Goal: Information Seeking & Learning: Check status

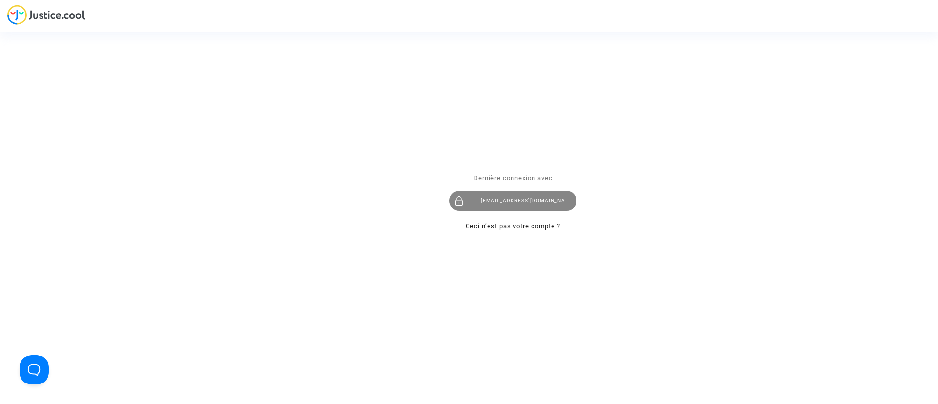
click at [555, 193] on div "[EMAIL_ADDRESS][DOMAIN_NAME]" at bounding box center [513, 201] width 127 height 20
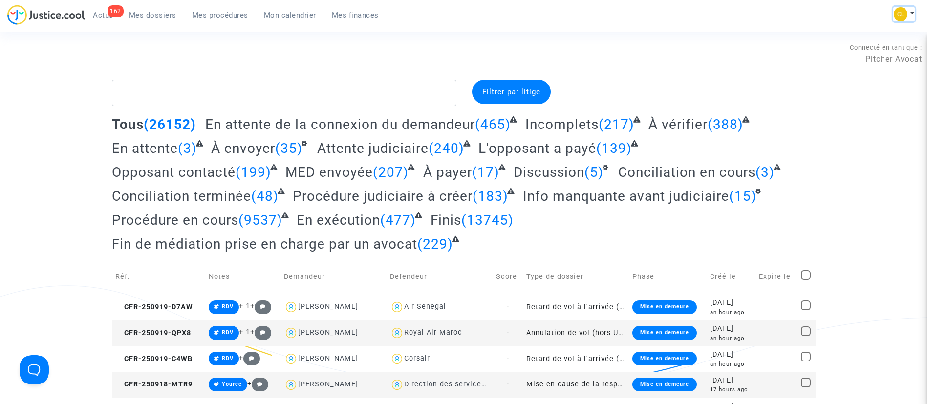
click at [903, 15] on img at bounding box center [901, 14] width 14 height 14
click at [852, 46] on link "Changer de compte" at bounding box center [865, 51] width 99 height 16
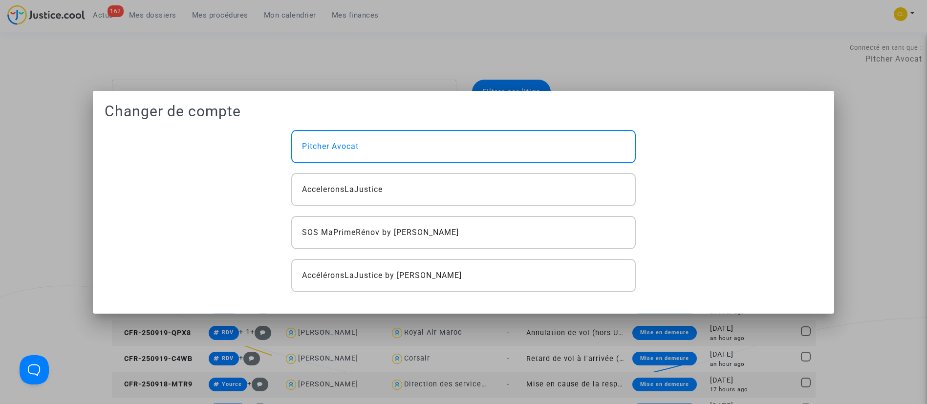
click at [790, 24] on div at bounding box center [463, 202] width 927 height 404
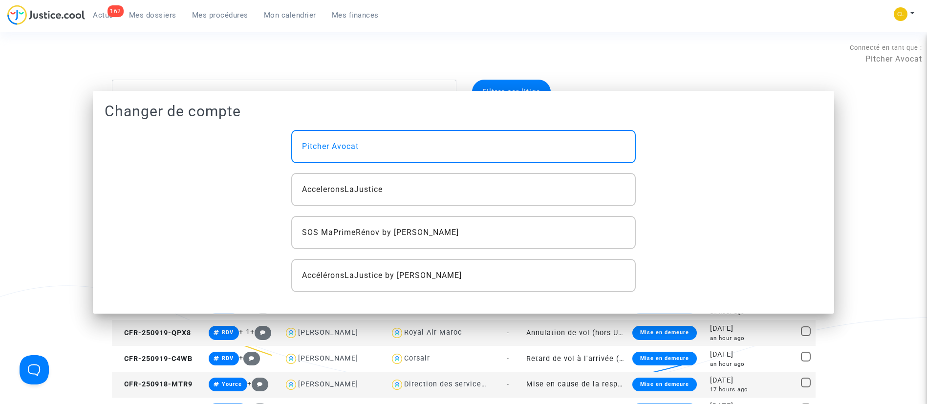
click at [790, 24] on div "162 Actus Mes dossiers Mes procédures Mon calendrier Mes finances Mon profil Ch…" at bounding box center [463, 18] width 927 height 27
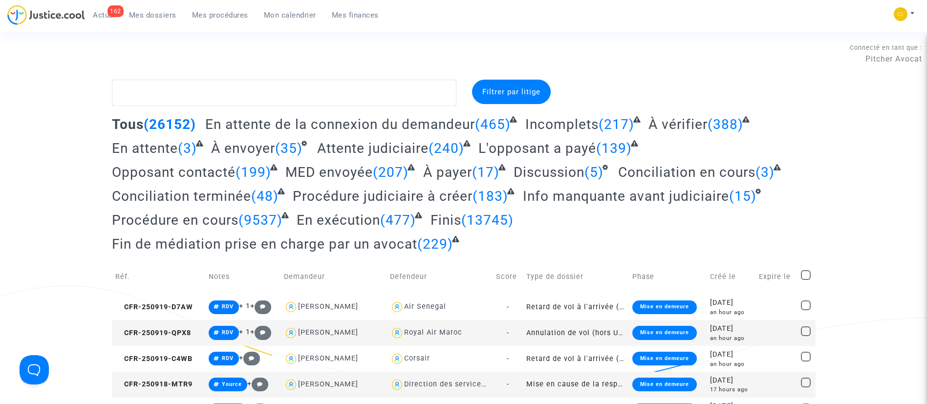
click at [464, 175] on span "À payer" at bounding box center [447, 172] width 49 height 16
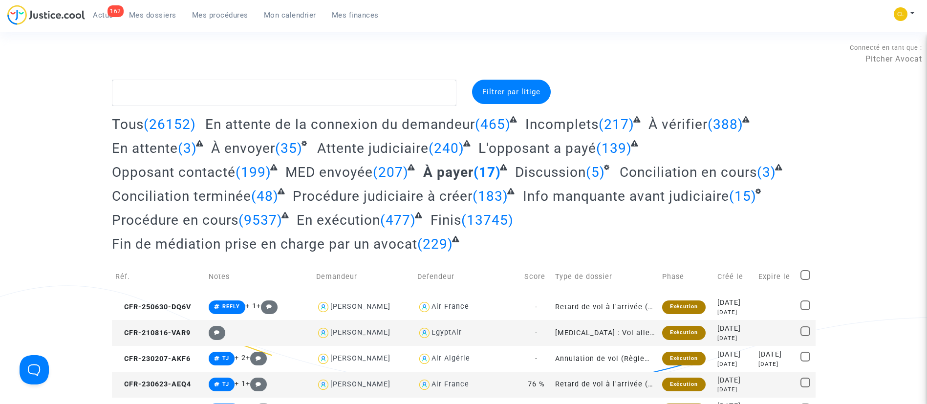
click at [234, 15] on span "Mes procédures" at bounding box center [220, 15] width 56 height 9
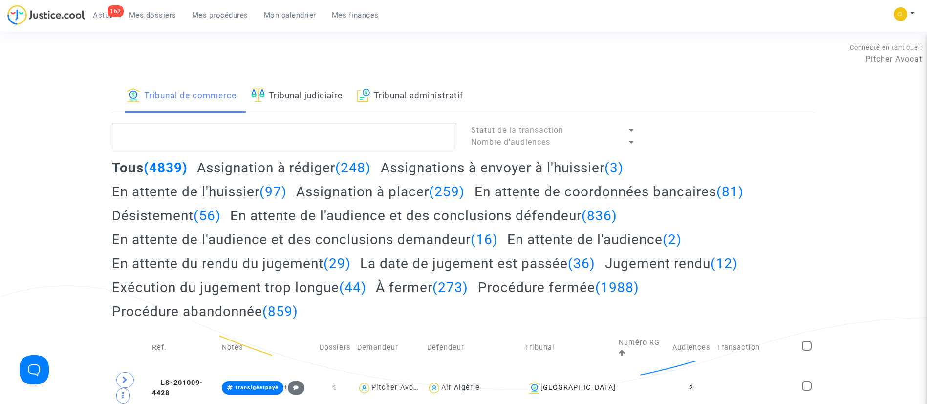
click at [109, 18] on span "Actus" at bounding box center [103, 15] width 21 height 9
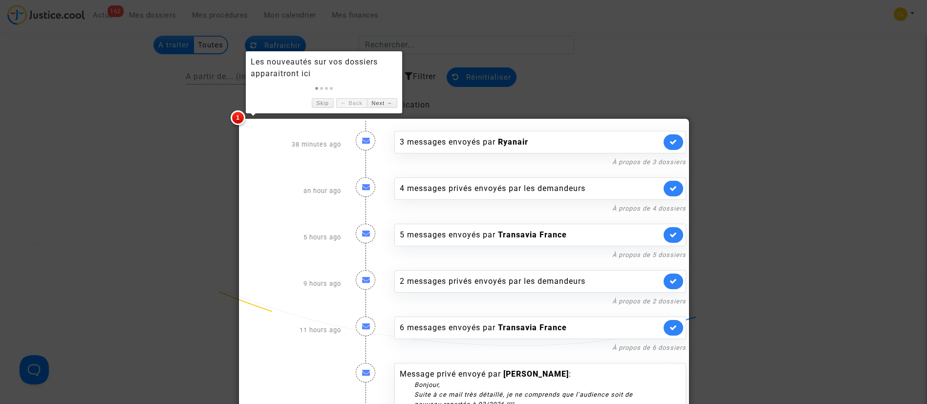
scroll to position [58, 0]
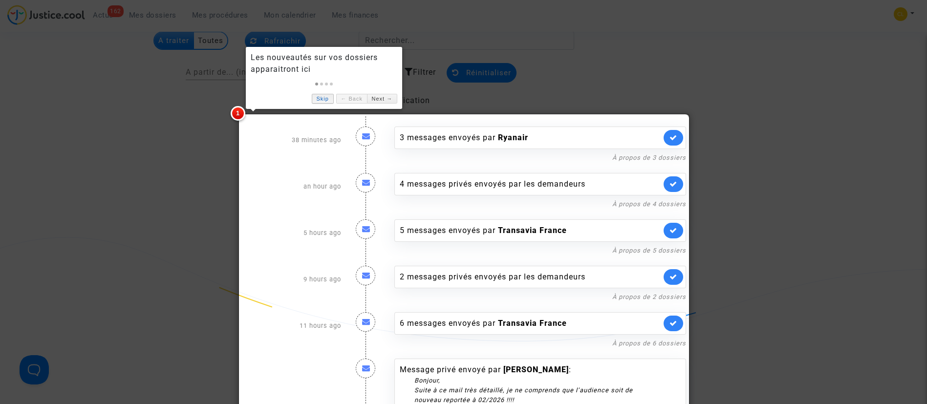
click at [324, 97] on link "Skip" at bounding box center [323, 99] width 22 height 10
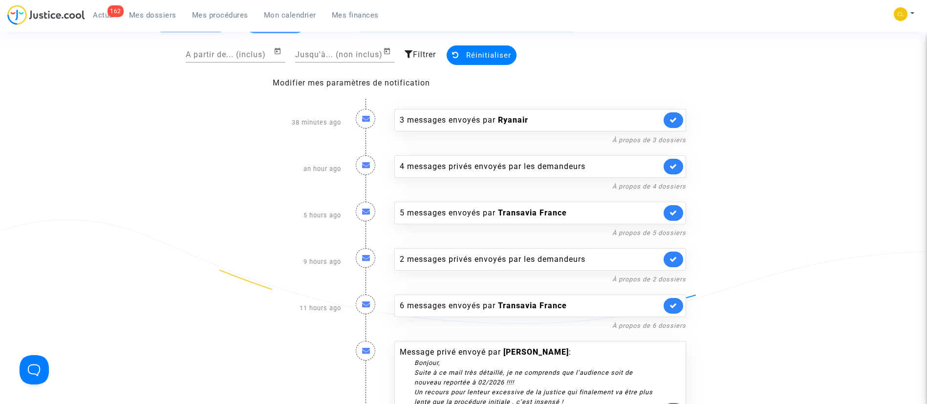
scroll to position [0, 0]
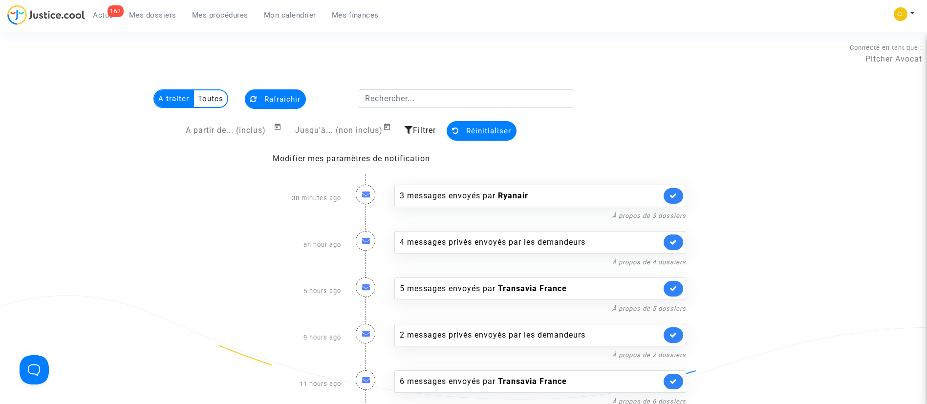
click at [292, 14] on span "Mon calendrier" at bounding box center [290, 15] width 52 height 9
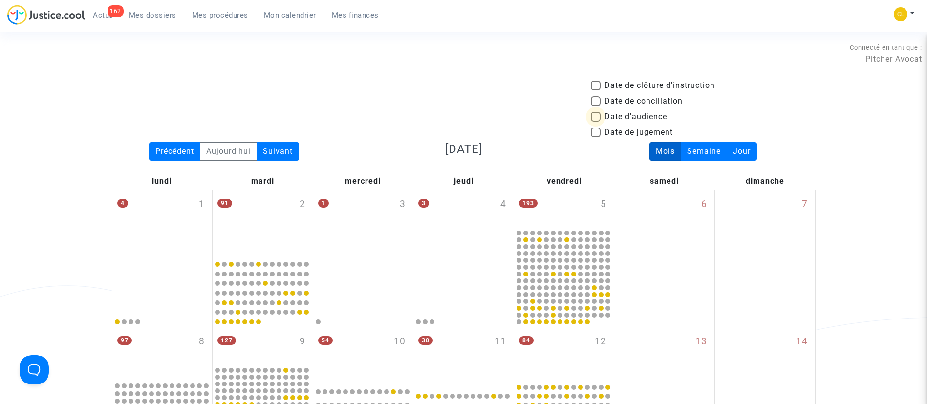
click at [644, 119] on span "Date d'audience" at bounding box center [635, 117] width 63 height 12
click at [596, 122] on input "Date d'audience" at bounding box center [595, 122] width 0 height 0
checkbox input "true"
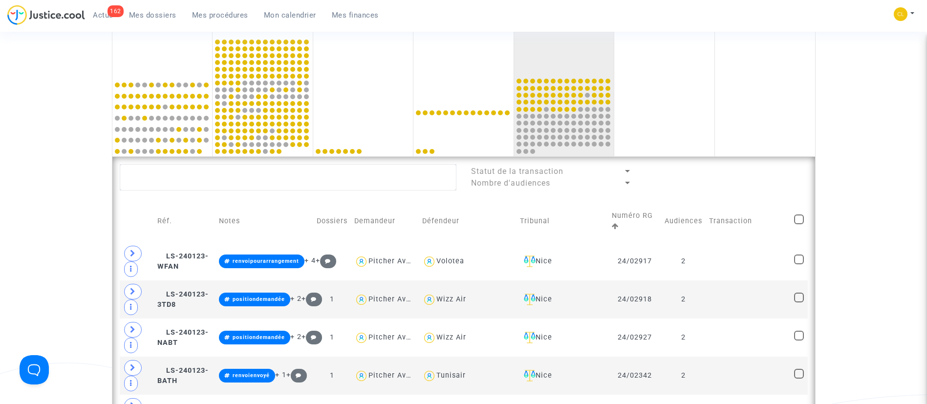
scroll to position [425, 0]
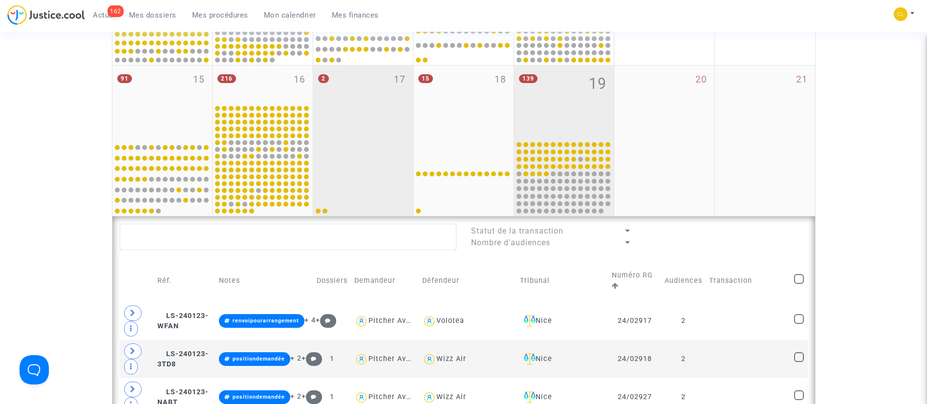
scroll to position [348, 0]
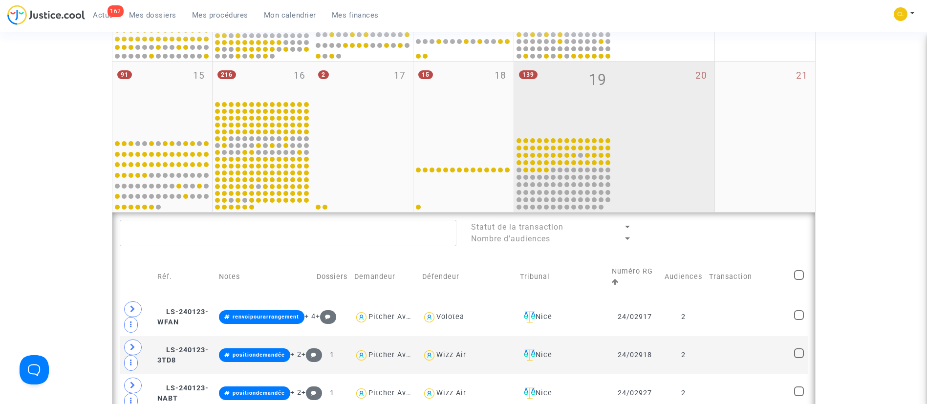
click at [657, 146] on div "20" at bounding box center [664, 137] width 100 height 151
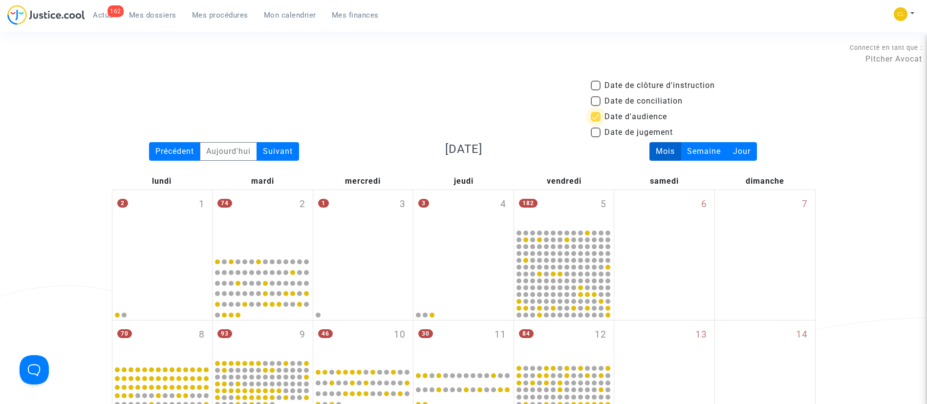
click at [637, 112] on span "Date d'audience" at bounding box center [635, 117] width 63 height 12
click at [596, 122] on input "Date d'audience" at bounding box center [595, 122] width 0 height 0
checkbox input "false"
click at [598, 133] on span at bounding box center [596, 133] width 10 height 10
click at [596, 137] on input "Date de jugement" at bounding box center [595, 137] width 0 height 0
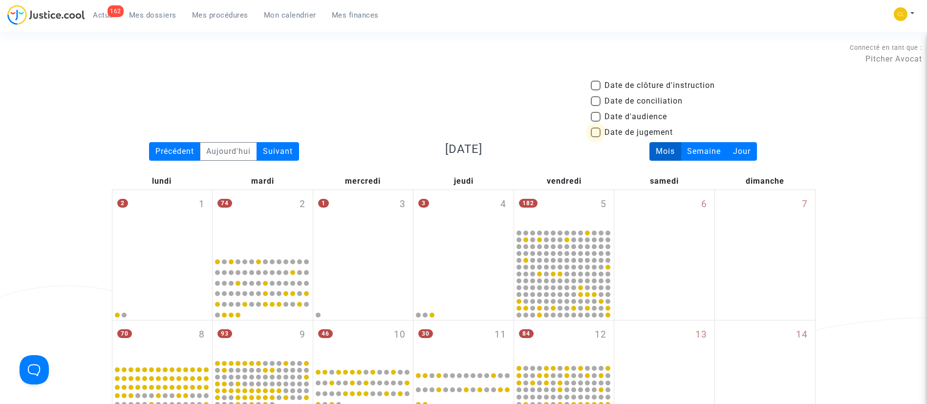
checkbox input "true"
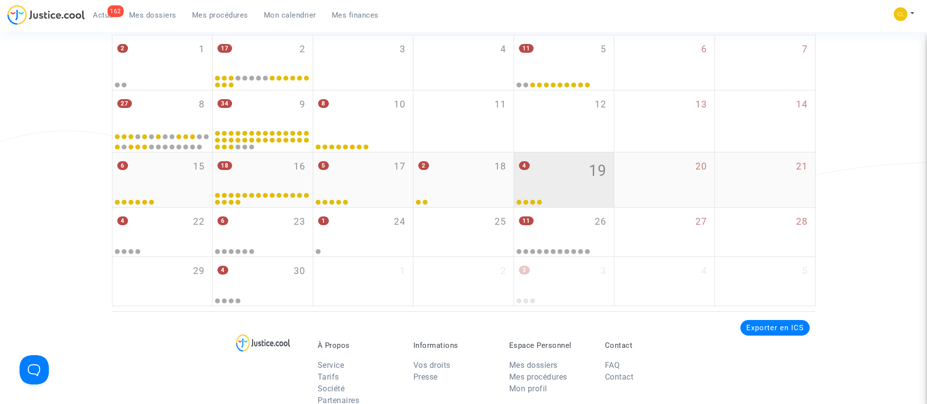
scroll to position [155, 0]
click at [563, 183] on div "4 19" at bounding box center [564, 171] width 100 height 38
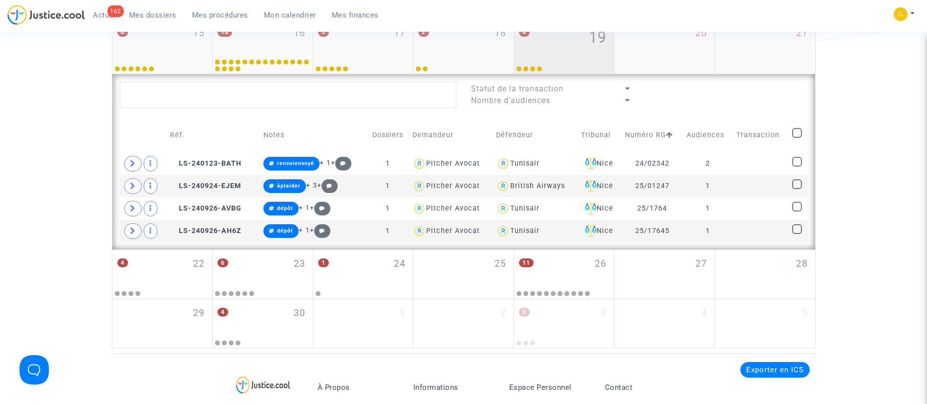
scroll to position [290, 0]
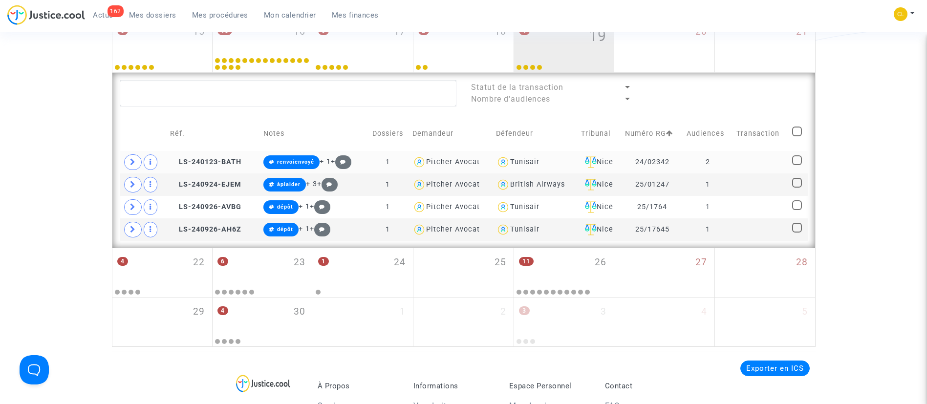
click at [741, 161] on td at bounding box center [761, 162] width 56 height 22
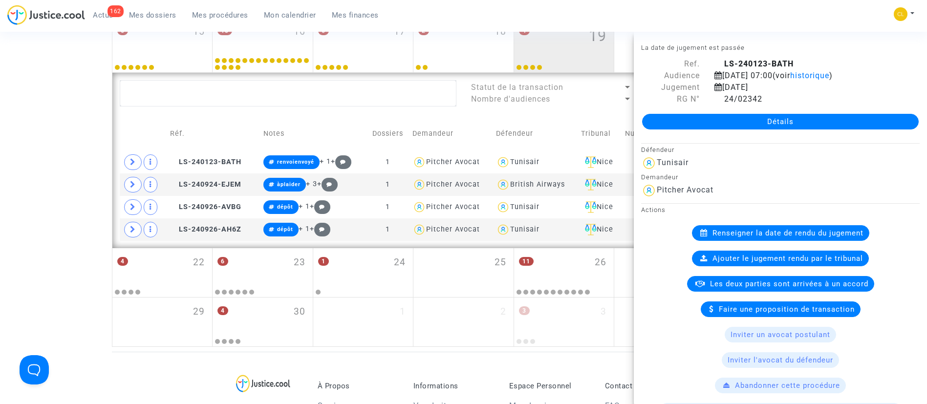
click at [764, 118] on link "Détails" at bounding box center [780, 122] width 277 height 16
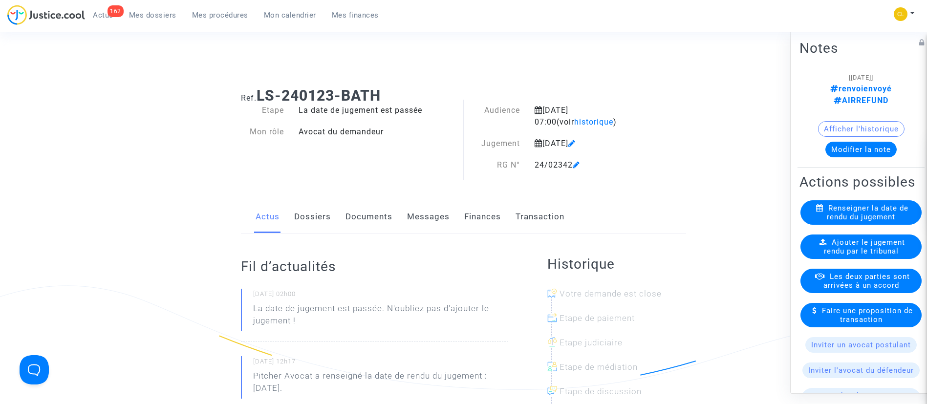
click at [311, 217] on link "Dossiers" at bounding box center [312, 217] width 37 height 32
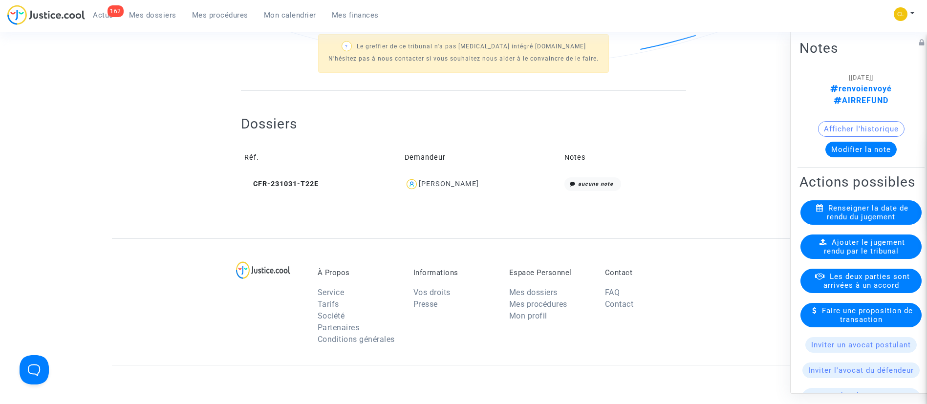
scroll to position [324, 0]
click at [452, 189] on div "Thierry NATAF" at bounding box center [449, 185] width 60 height 8
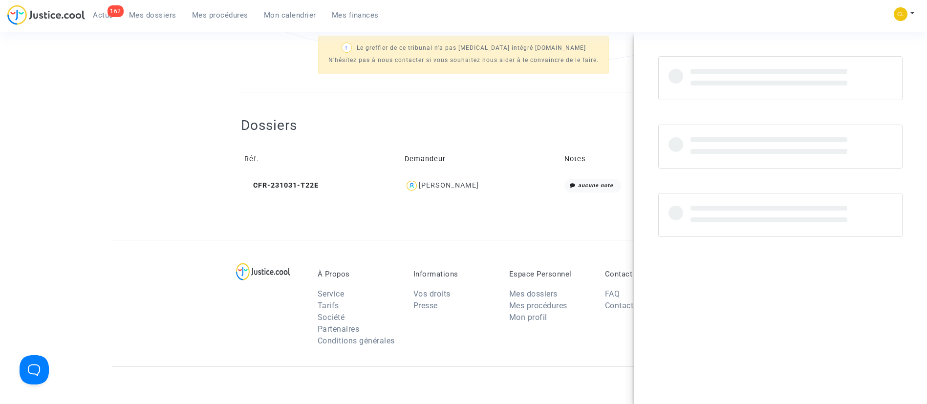
click at [362, 135] on div "Dossiers Réf. Demandeur Notes CFR-231031-T22E Thierry NATAF aucune note" at bounding box center [463, 157] width 445 height 80
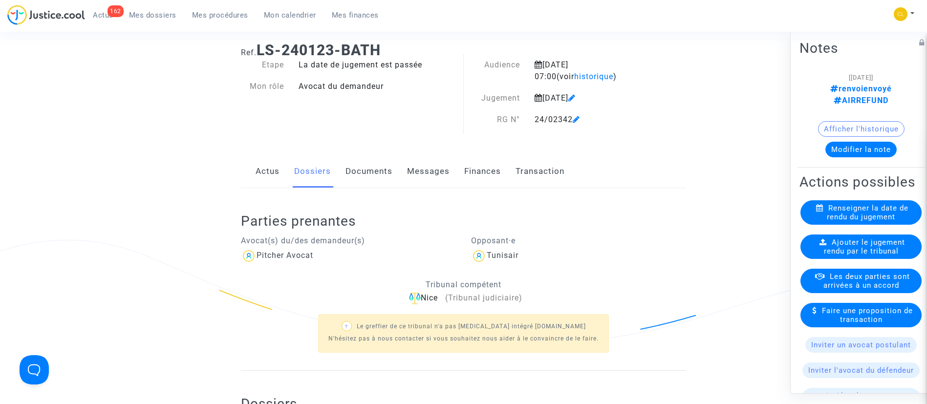
scroll to position [29, 0]
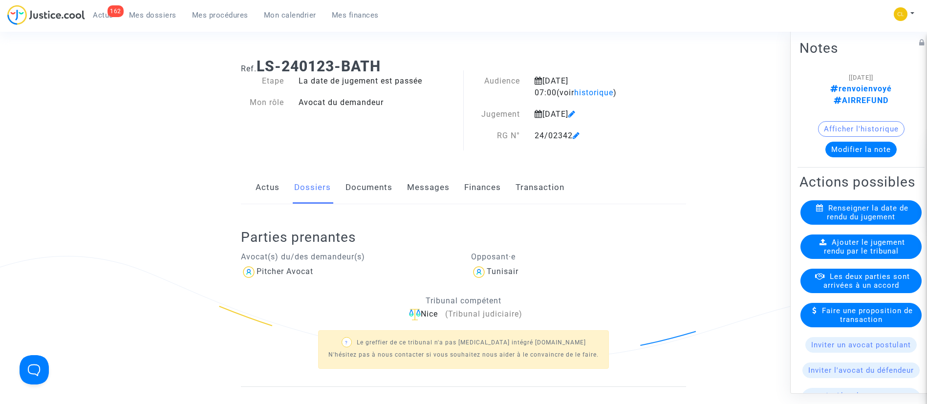
click at [375, 188] on link "Documents" at bounding box center [368, 188] width 47 height 32
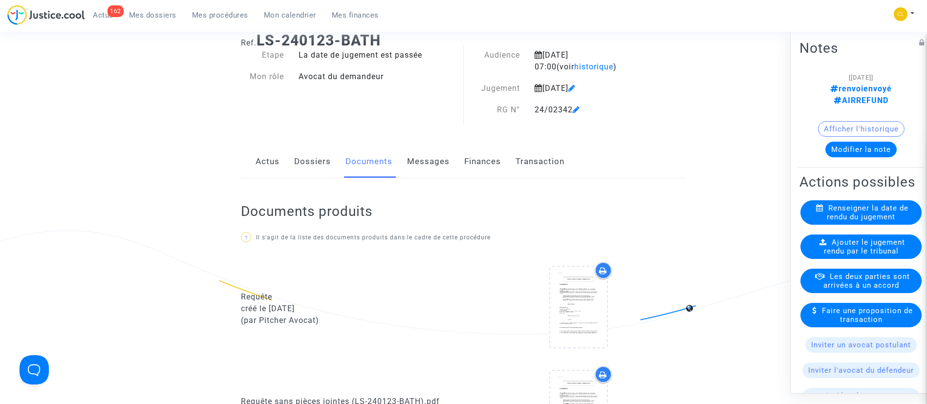
scroll to position [50, 0]
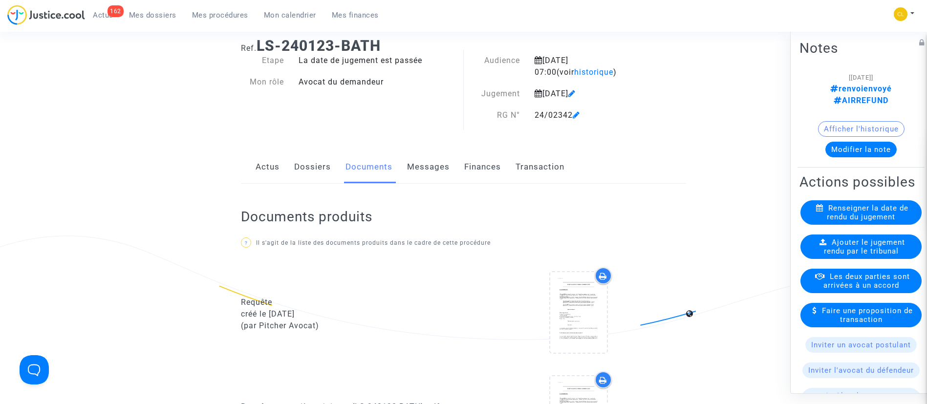
click at [544, 165] on link "Transaction" at bounding box center [540, 167] width 49 height 32
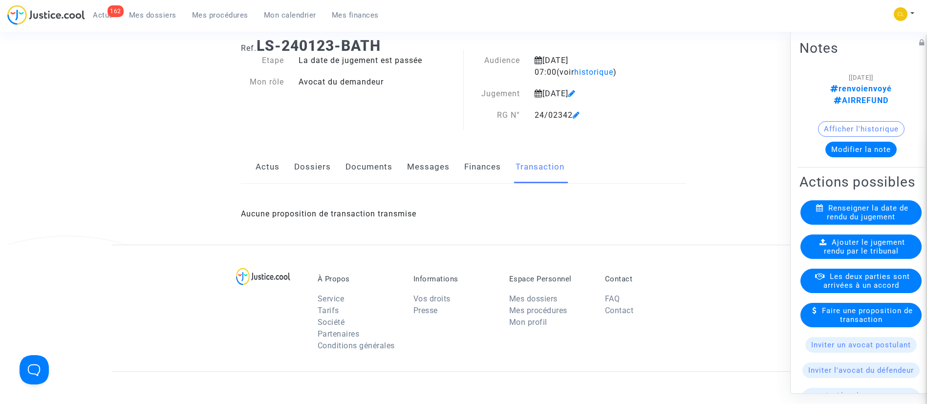
click at [305, 161] on link "Dossiers" at bounding box center [312, 167] width 37 height 32
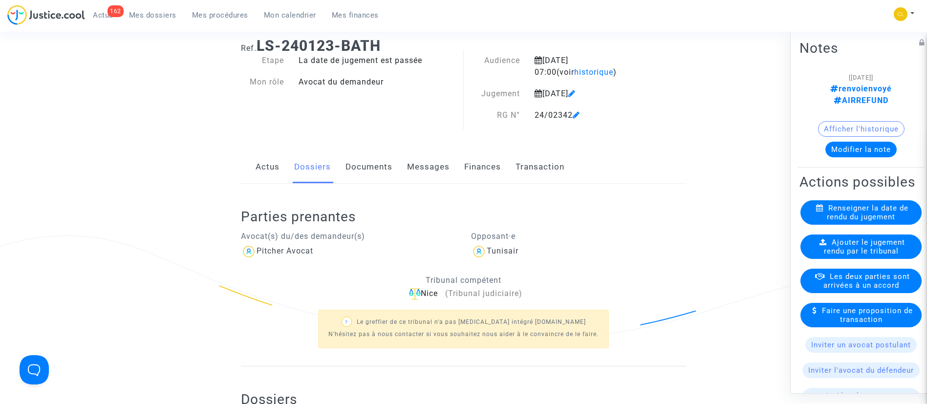
click at [271, 162] on link "Actus" at bounding box center [268, 167] width 24 height 32
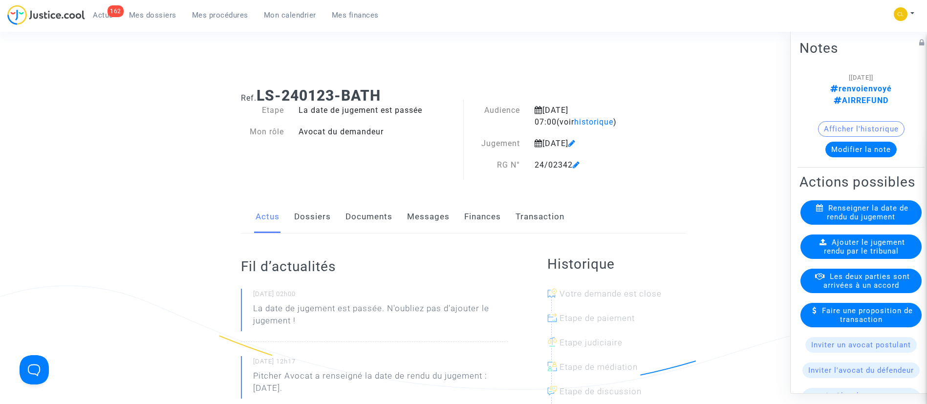
click at [309, 212] on link "Dossiers" at bounding box center [312, 217] width 37 height 32
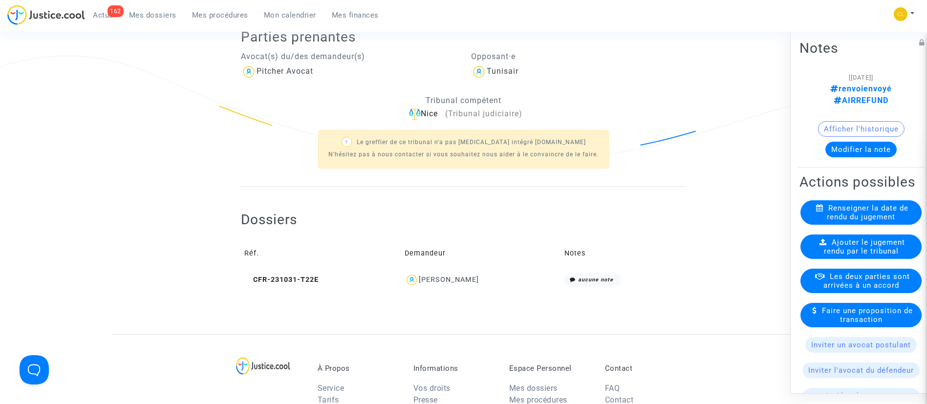
scroll to position [255, 0]
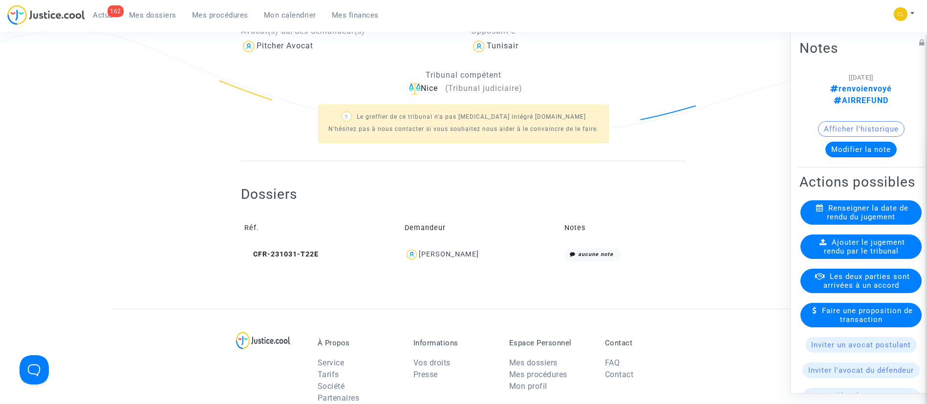
click at [445, 245] on td "Thierry NATAF" at bounding box center [481, 254] width 160 height 21
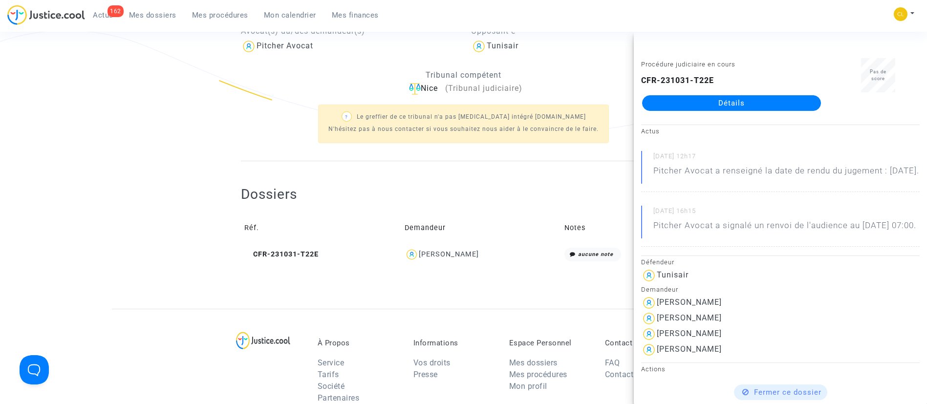
click at [710, 105] on link "Détails" at bounding box center [731, 103] width 179 height 16
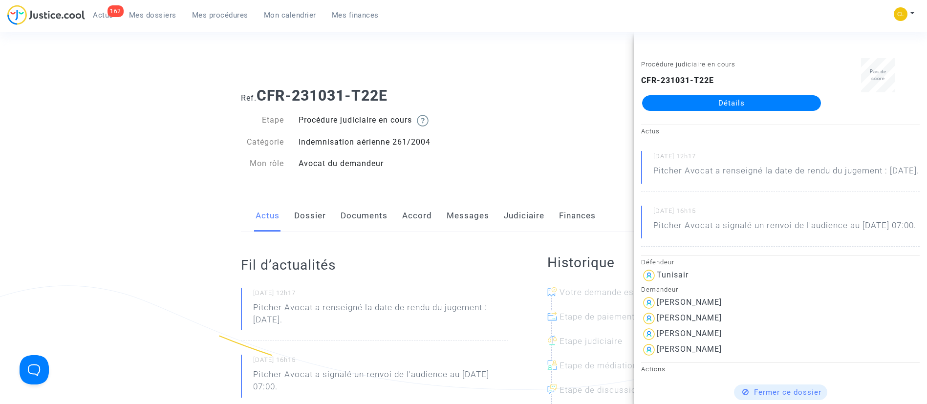
click at [351, 219] on link "Documents" at bounding box center [364, 216] width 47 height 32
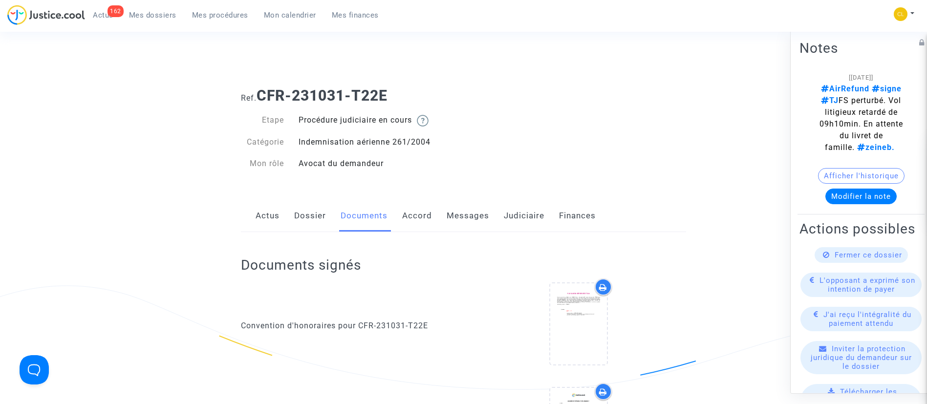
click at [310, 206] on link "Dossier" at bounding box center [310, 216] width 32 height 32
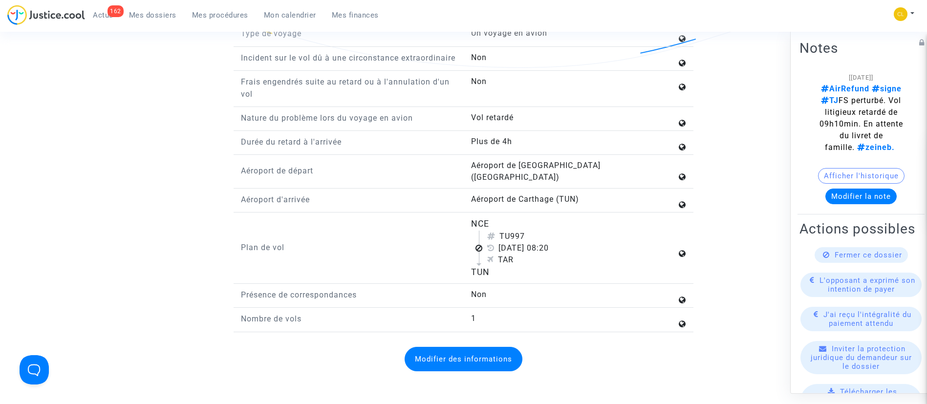
scroll to position [1336, 0]
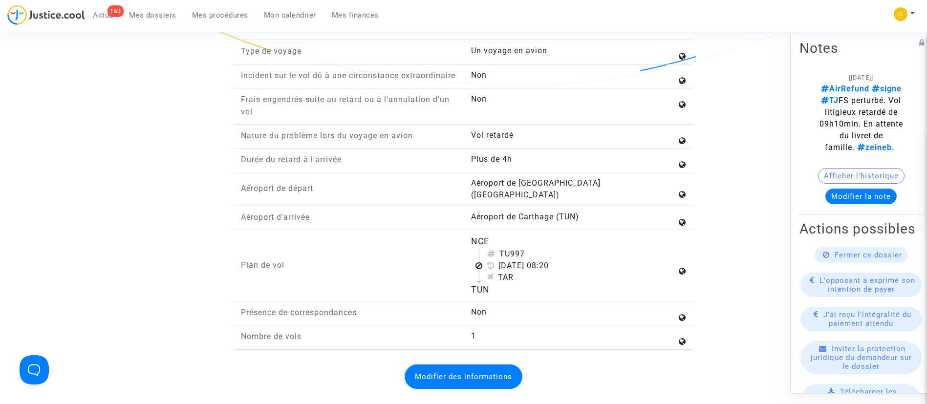
click at [312, 19] on span "Mon calendrier" at bounding box center [290, 15] width 52 height 9
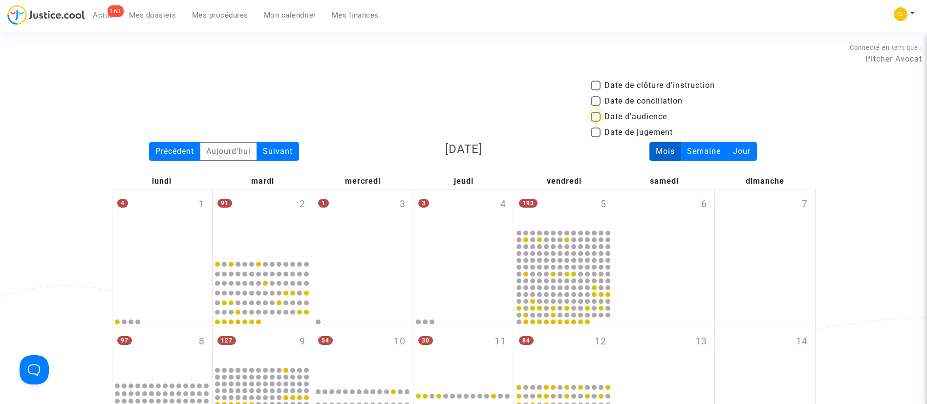
click at [628, 115] on span "Date d'audience" at bounding box center [635, 117] width 63 height 12
click at [596, 122] on input "Date d'audience" at bounding box center [595, 122] width 0 height 0
checkbox input "true"
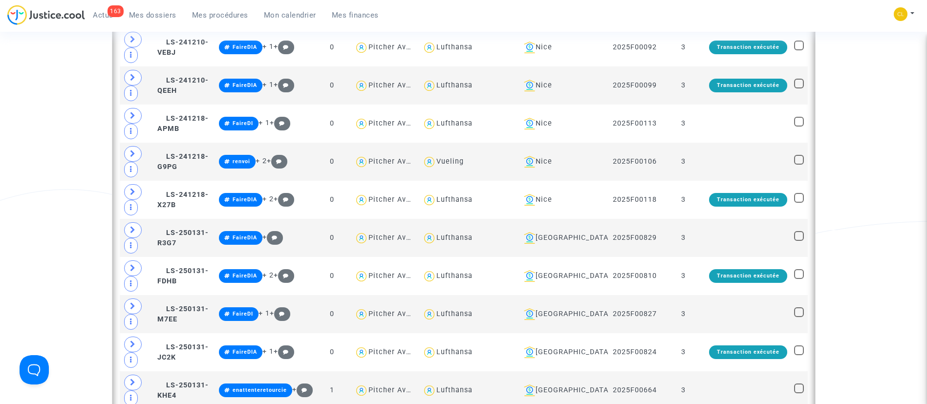
scroll to position [1688, 0]
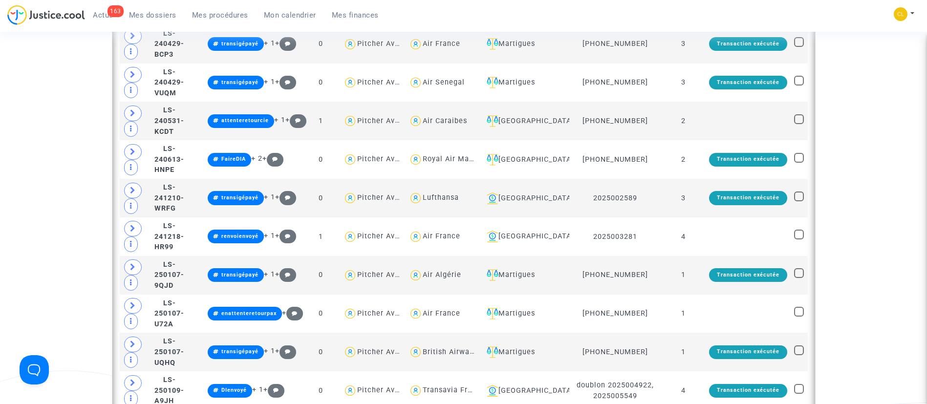
scroll to position [948, 0]
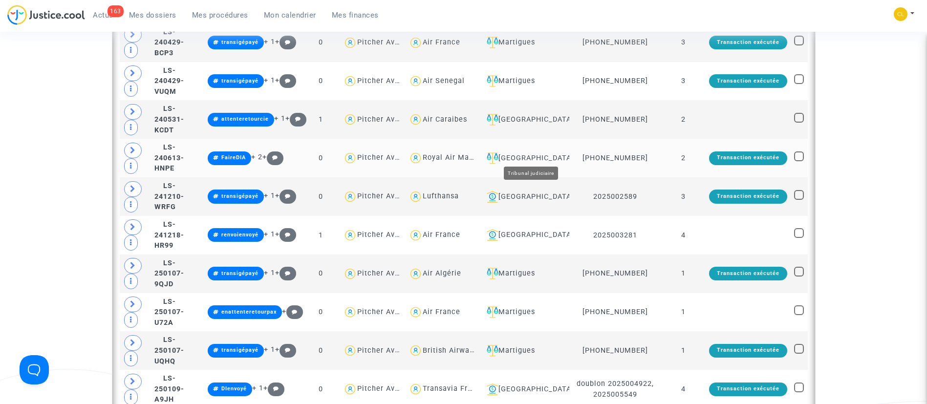
click at [539, 152] on div "Ivry-sur-Seine" at bounding box center [524, 158] width 83 height 12
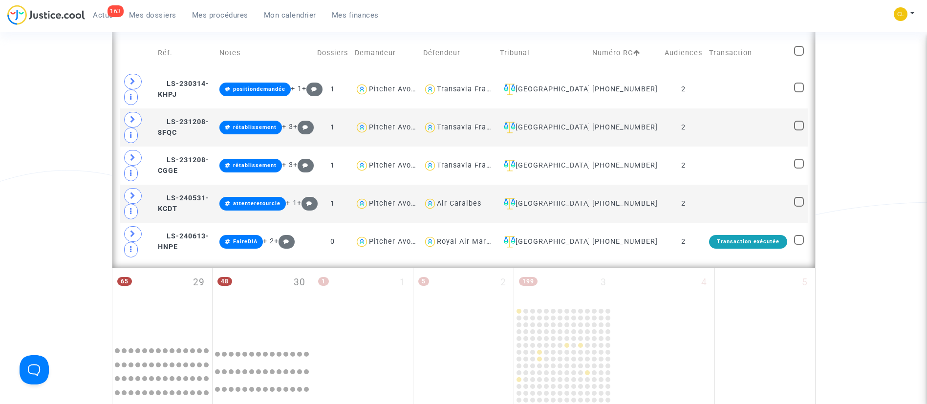
scroll to position [632, 0]
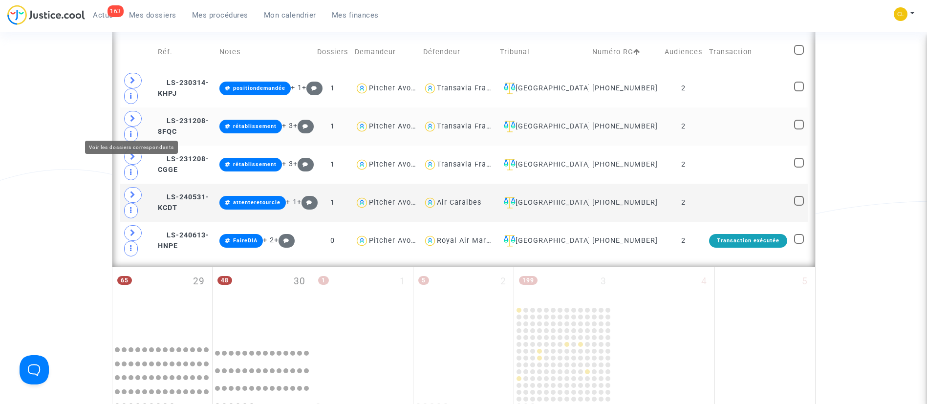
click at [136, 123] on span at bounding box center [133, 119] width 18 height 16
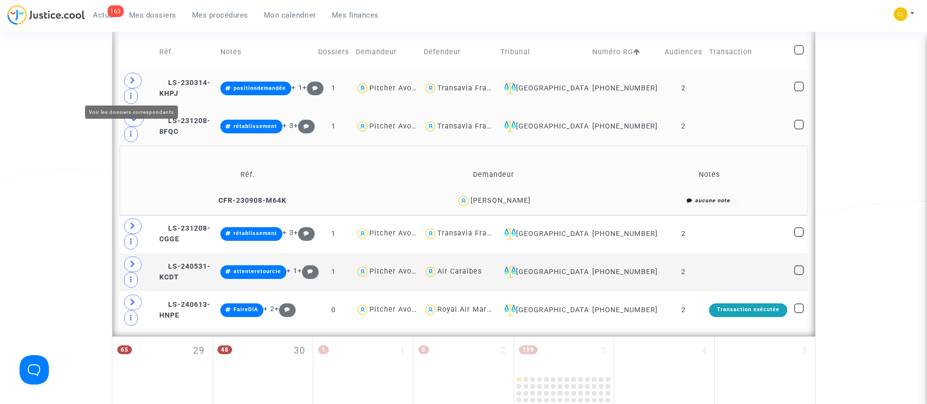
click at [132, 86] on span at bounding box center [133, 81] width 18 height 16
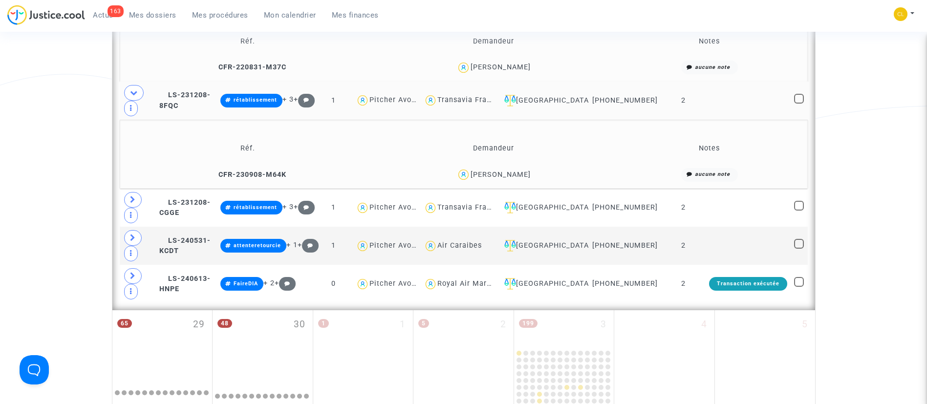
scroll to position [728, 0]
click at [129, 207] on span at bounding box center [133, 200] width 18 height 16
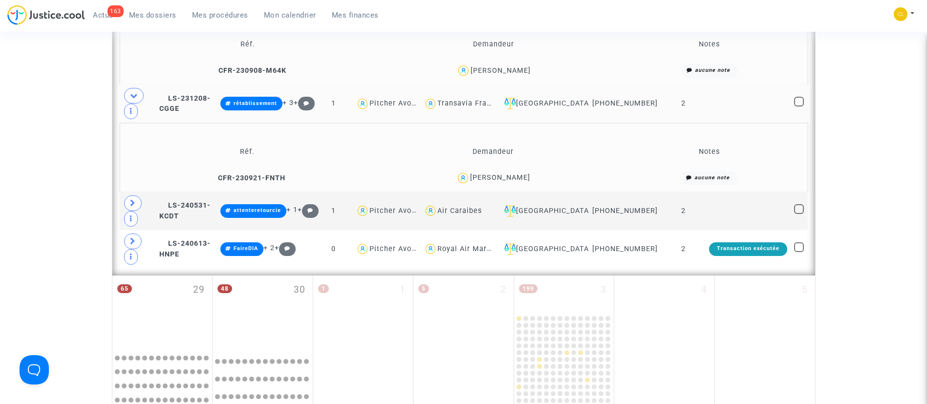
scroll to position [832, 0]
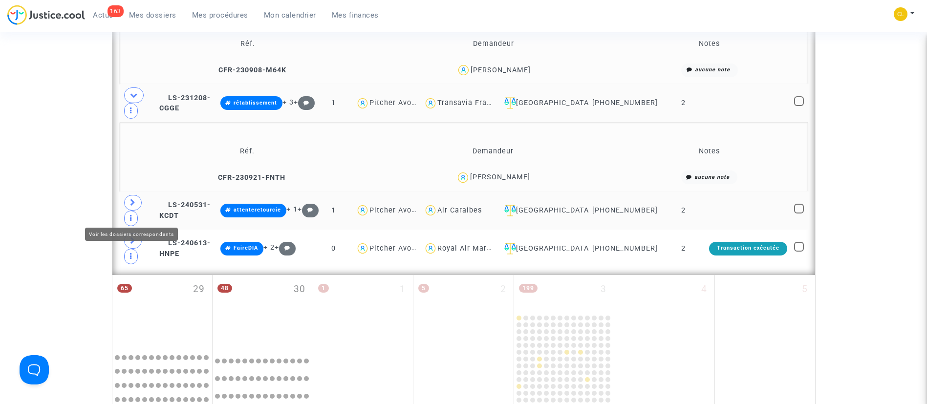
click at [137, 211] on span at bounding box center [133, 203] width 18 height 16
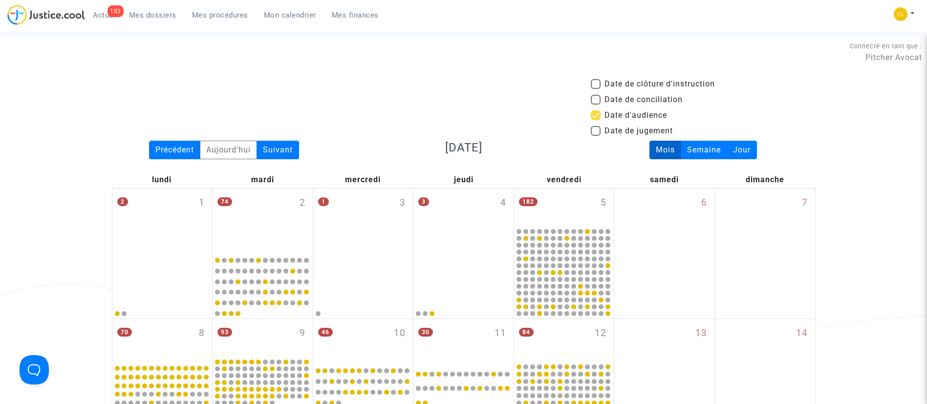
scroll to position [0, 0]
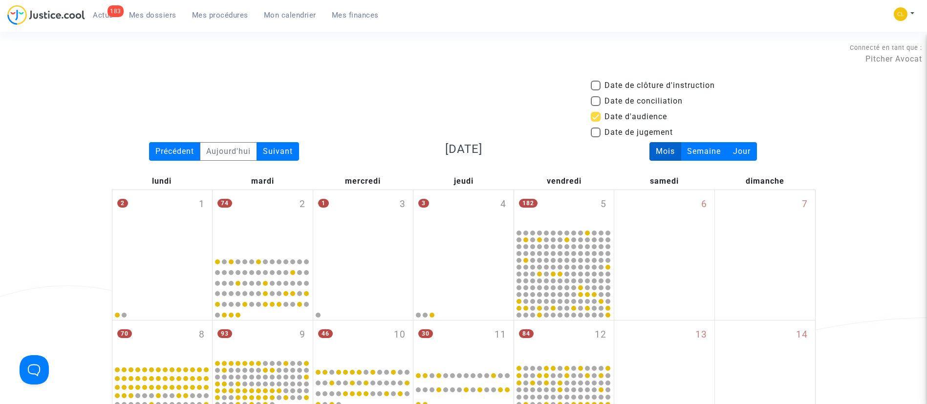
click at [286, 137] on div "Date de clôture d'instruction Date de conciliation Date d'audience Date de juge…" at bounding box center [464, 111] width 718 height 63
click at [281, 154] on div "Suivant" at bounding box center [278, 151] width 43 height 19
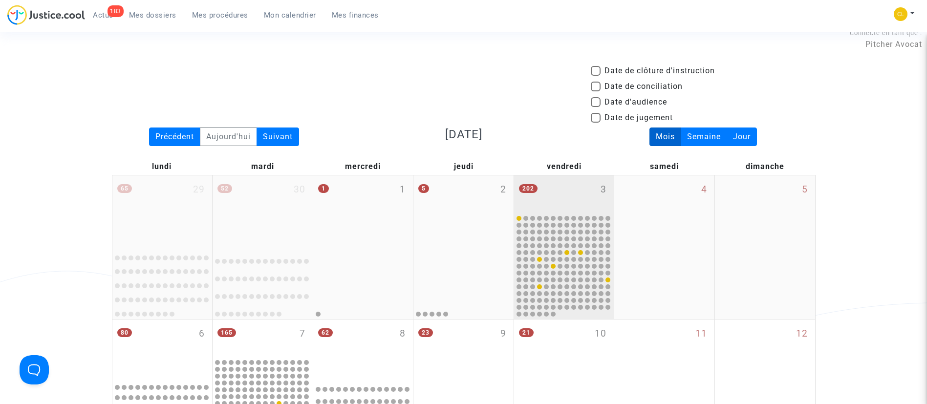
scroll to position [16, 0]
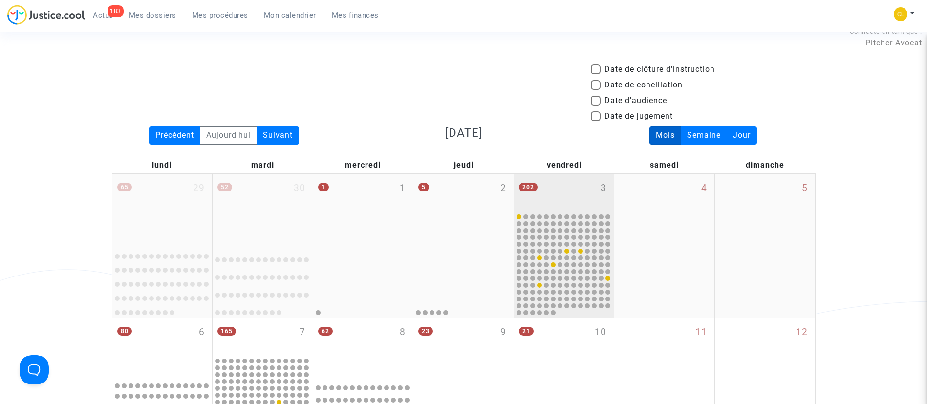
click at [565, 181] on div "202 3" at bounding box center [564, 193] width 100 height 38
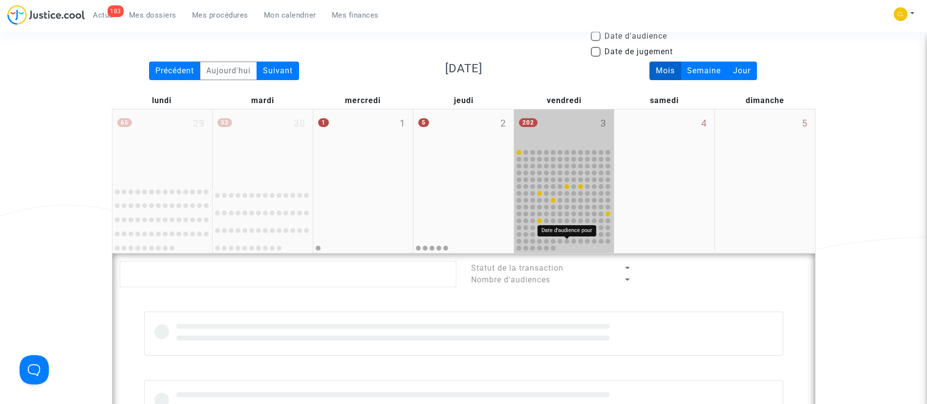
scroll to position [169, 0]
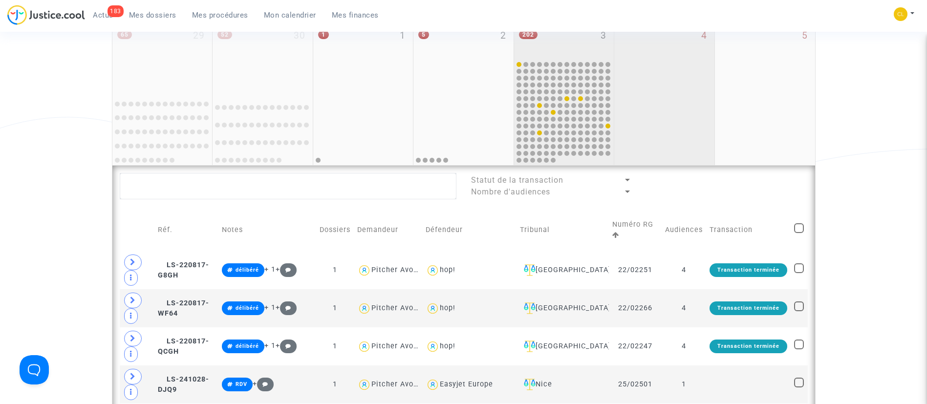
click at [671, 99] on div "4" at bounding box center [664, 94] width 100 height 144
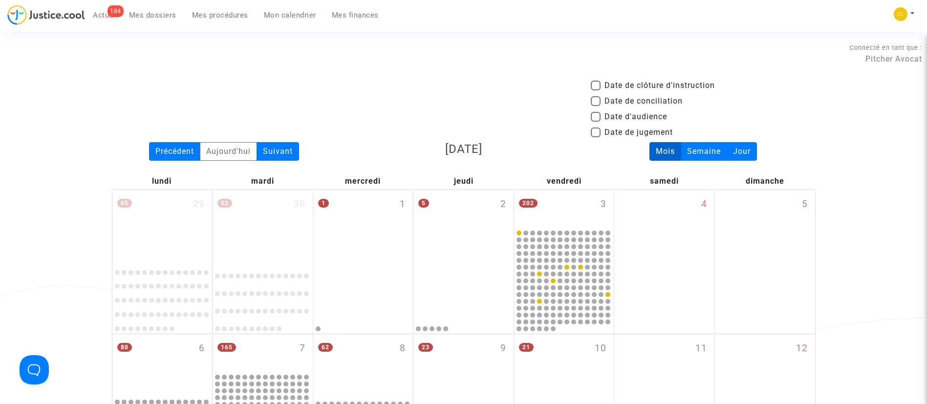
click at [226, 15] on span "Mes procédures" at bounding box center [220, 15] width 56 height 9
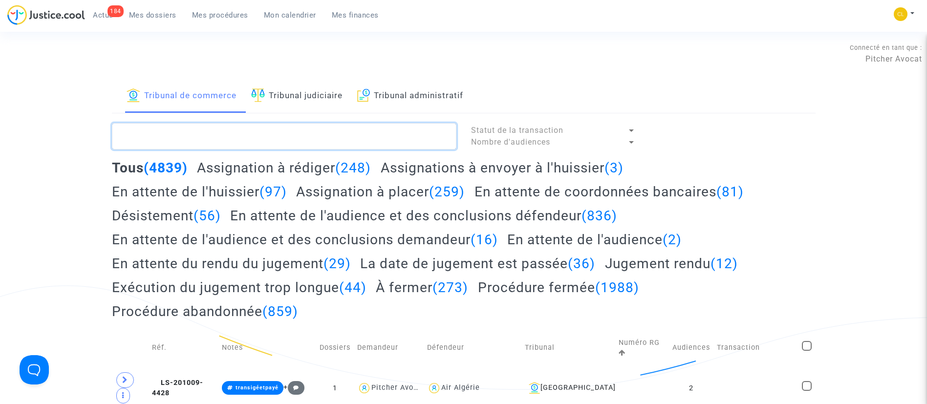
click at [271, 136] on textarea at bounding box center [284, 136] width 345 height 26
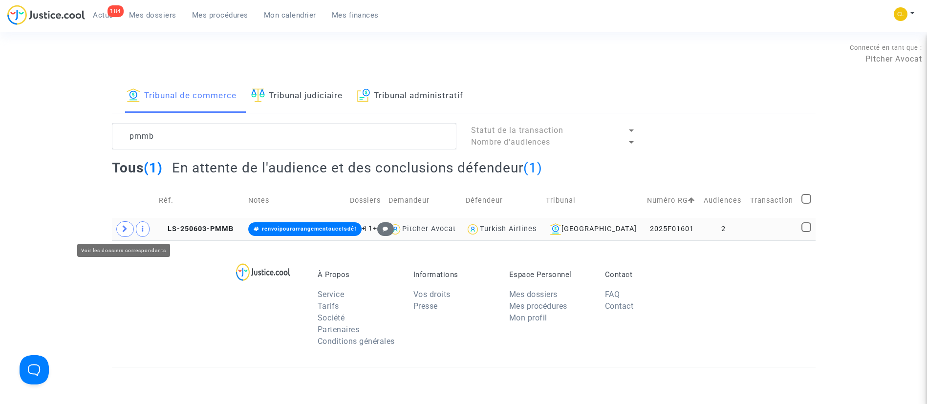
click at [124, 228] on icon at bounding box center [125, 228] width 6 height 7
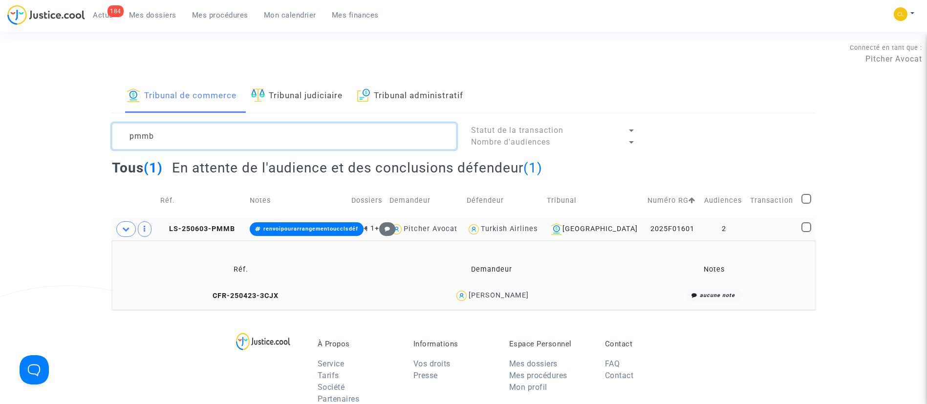
click at [246, 128] on textarea at bounding box center [284, 136] width 345 height 26
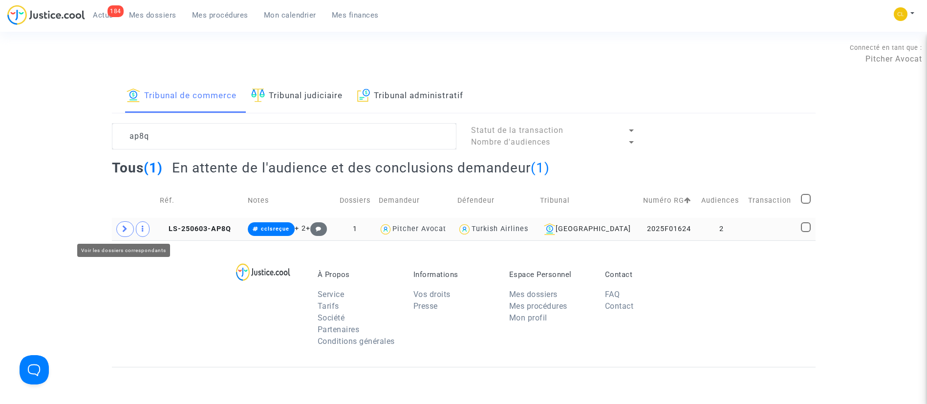
click at [123, 228] on icon at bounding box center [125, 228] width 6 height 7
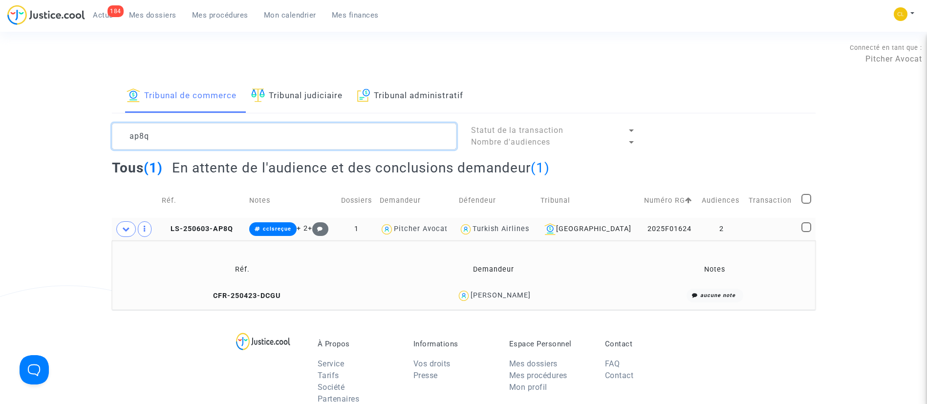
click at [173, 136] on textarea at bounding box center [284, 136] width 345 height 26
paste textarea "Ramamonjiarijao"
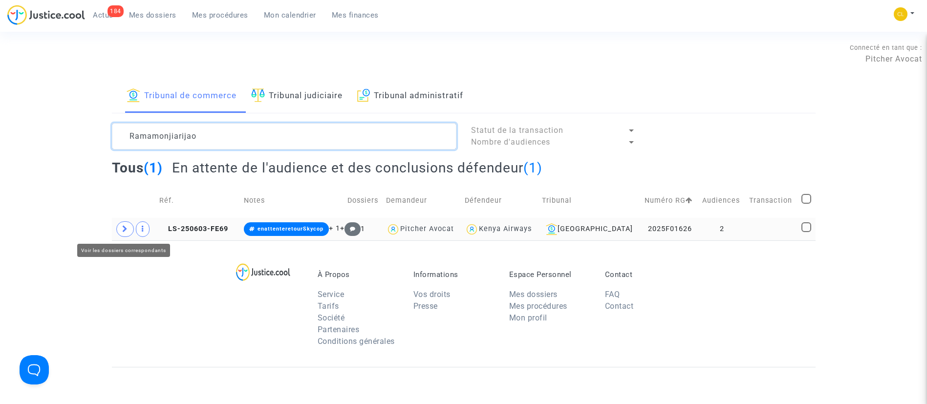
type textarea "Ramamonjiarijao"
click at [119, 229] on span at bounding box center [125, 229] width 18 height 16
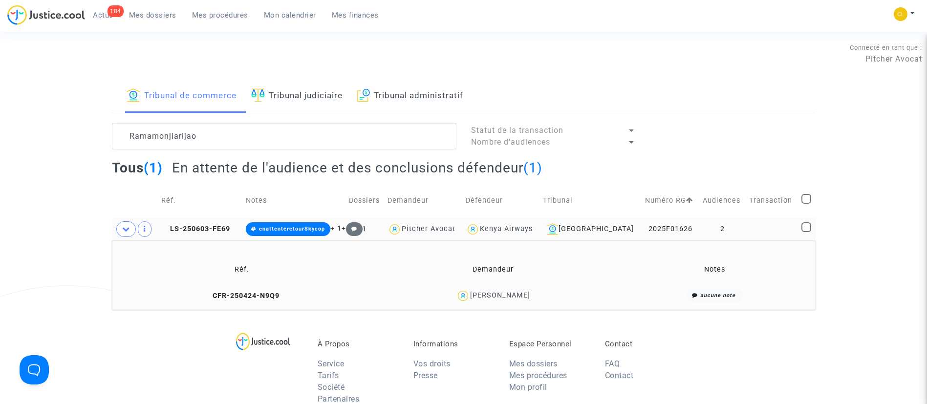
click at [518, 301] on div "Andriamparany Ramamonjiarijao" at bounding box center [493, 296] width 242 height 14
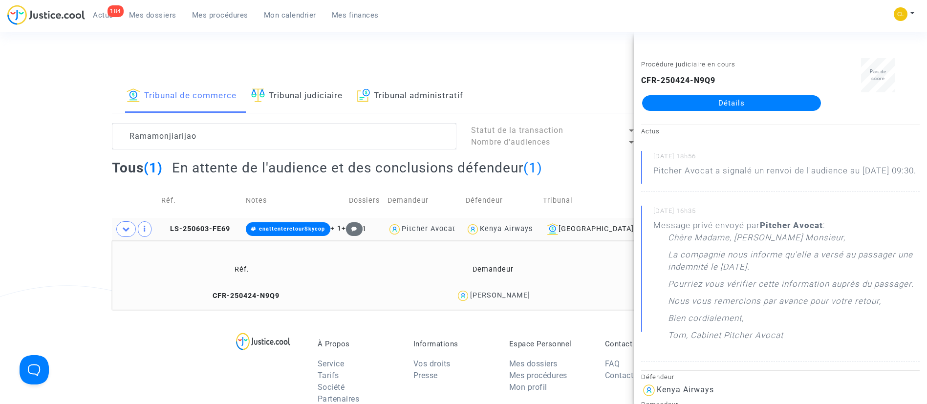
click at [706, 97] on link "Détails" at bounding box center [731, 103] width 179 height 16
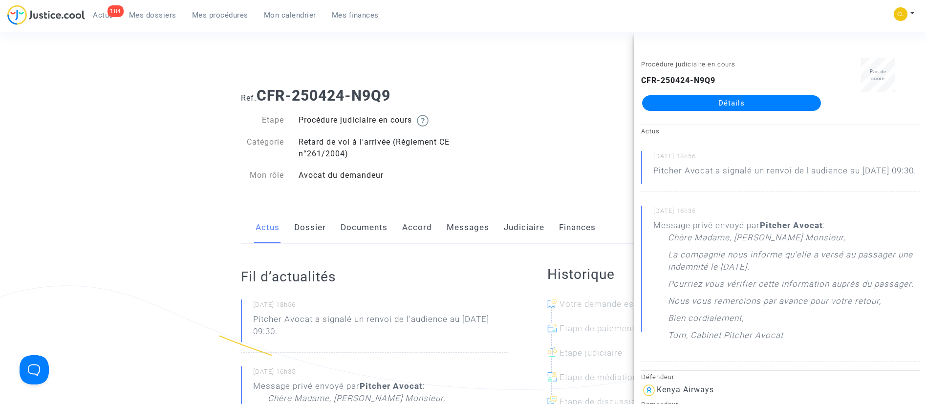
drag, startPoint x: 259, startPoint y: 95, endPoint x: 392, endPoint y: 86, distance: 133.2
click at [390, 87] on b "CFR-250424-N9Q9" at bounding box center [324, 95] width 134 height 17
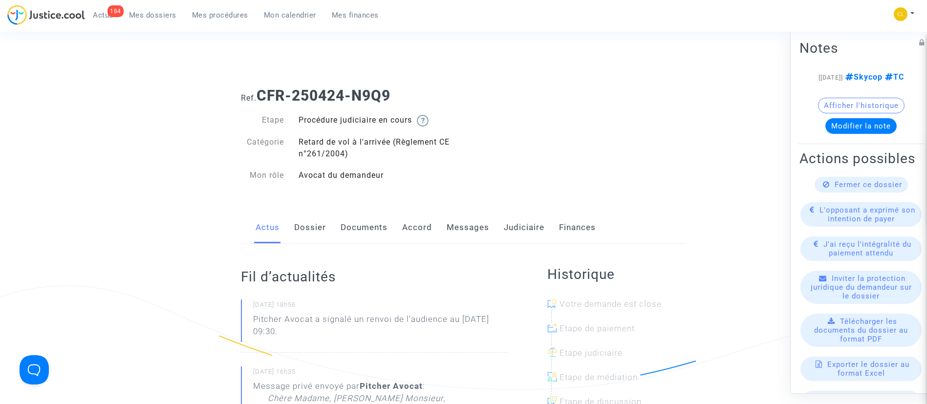
copy b "CFR-250424-N9Q9"
click at [285, 14] on span "Mon calendrier" at bounding box center [290, 15] width 52 height 9
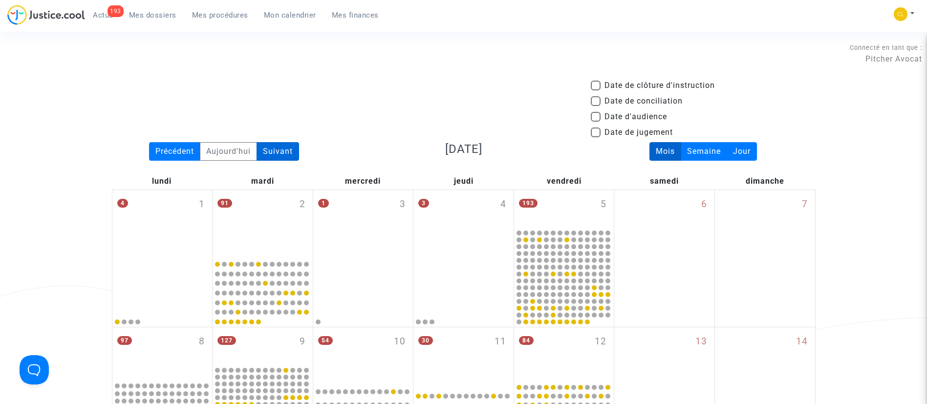
click at [278, 152] on div "Suivant" at bounding box center [278, 151] width 43 height 19
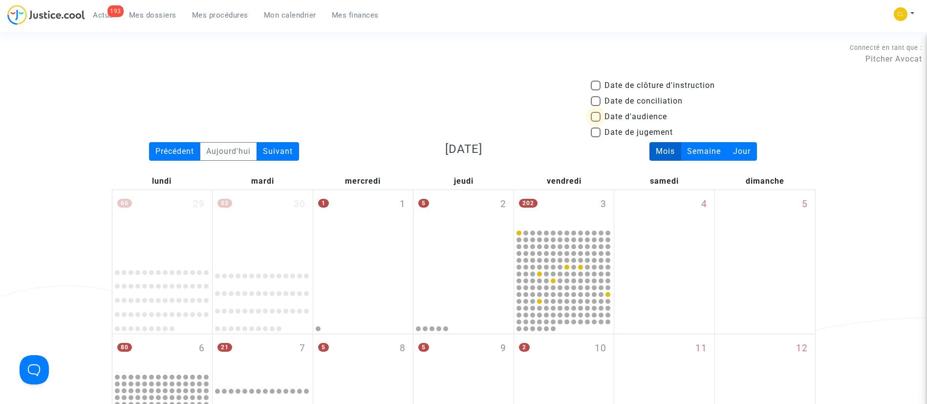
click at [628, 116] on span "Date d'audience" at bounding box center [635, 117] width 63 height 12
click at [596, 122] on input "Date d'audience" at bounding box center [595, 122] width 0 height 0
checkbox input "true"
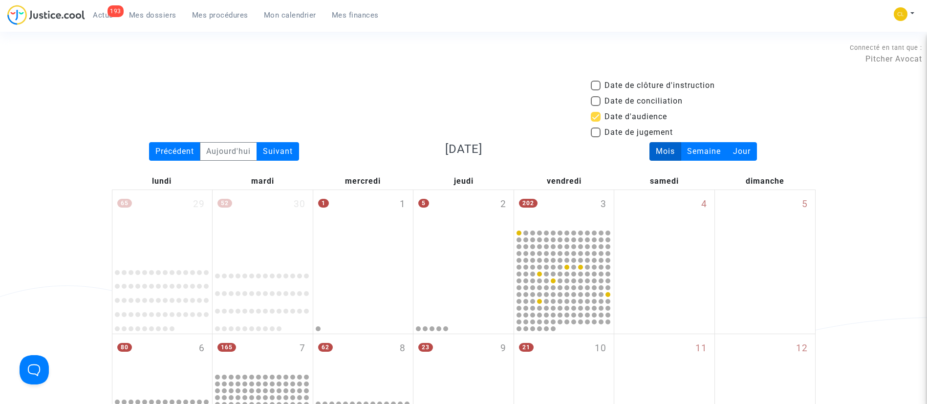
scroll to position [22, 0]
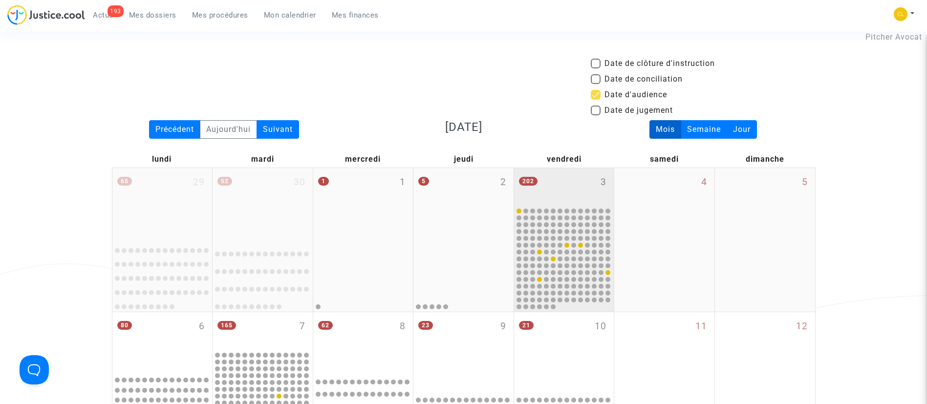
click at [582, 184] on div "202 3" at bounding box center [564, 187] width 100 height 38
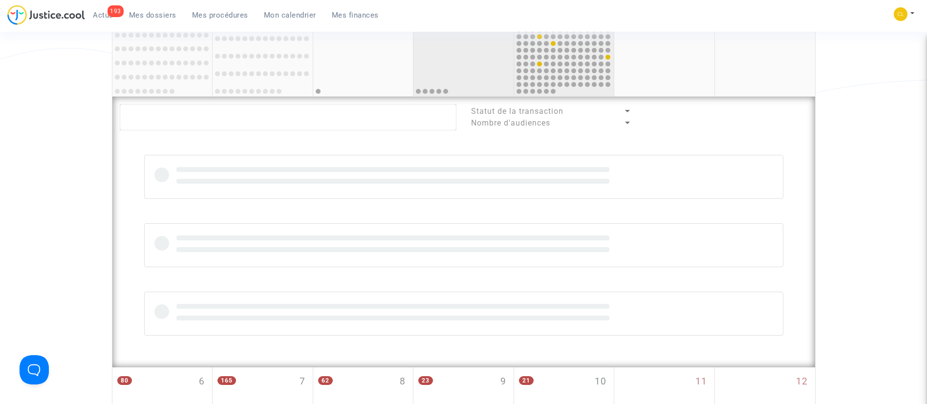
scroll to position [267, 0]
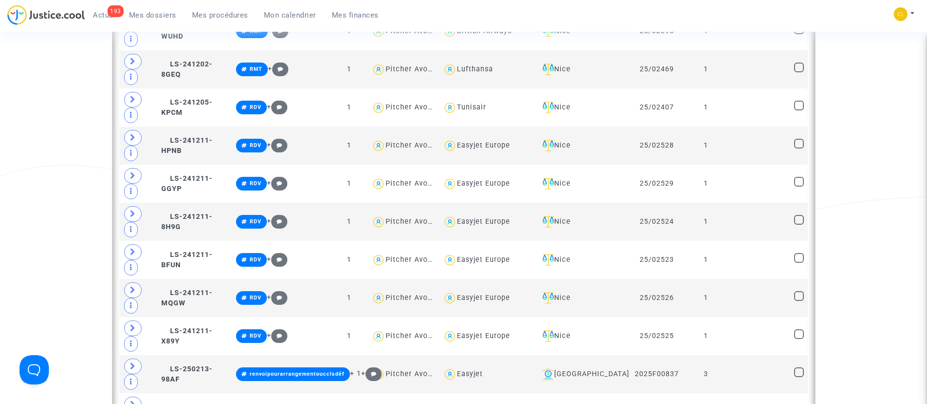
scroll to position [633, 0]
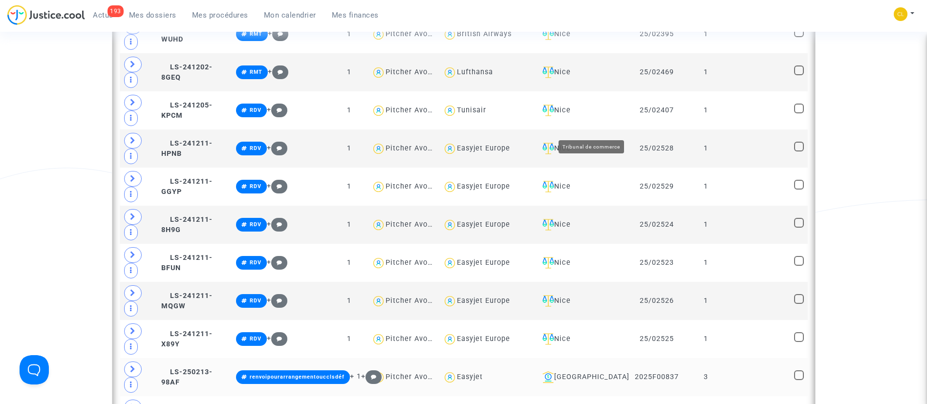
click at [602, 371] on div "Bobigny" at bounding box center [583, 377] width 88 height 12
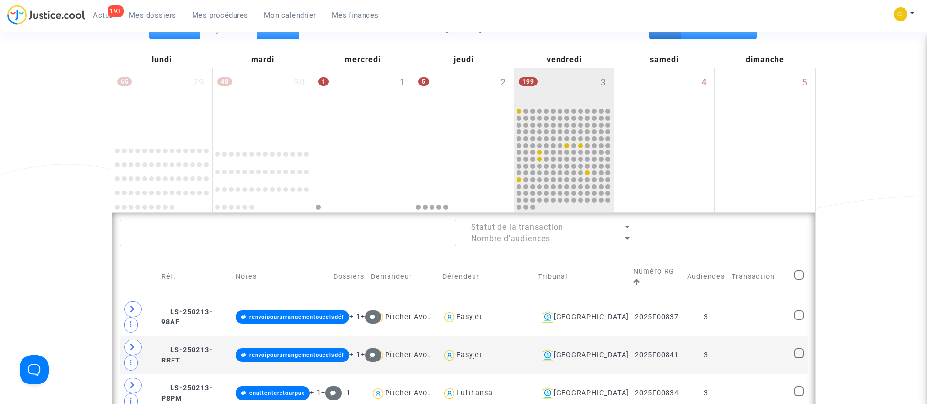
scroll to position [123, 0]
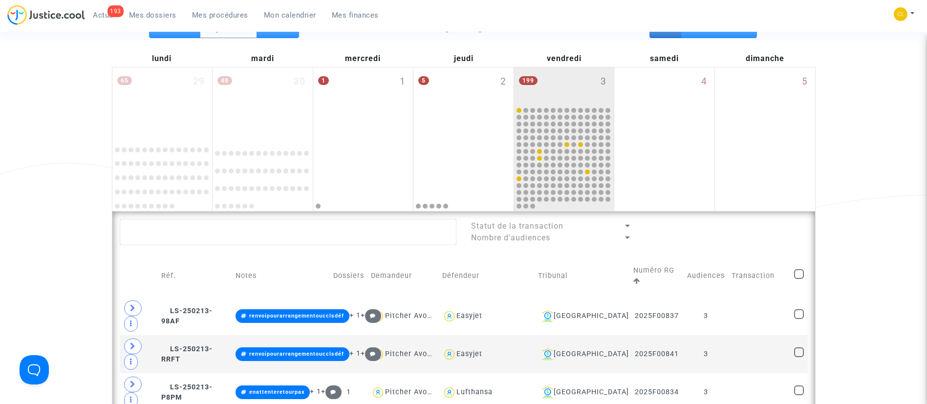
click at [800, 269] on span at bounding box center [799, 274] width 10 height 10
click at [799, 279] on input "checkbox" at bounding box center [798, 279] width 0 height 0
checkbox input "true"
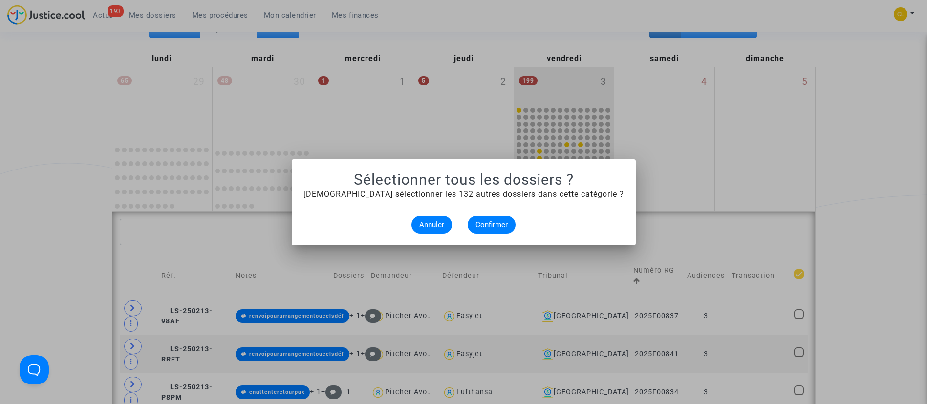
scroll to position [0, 0]
click at [483, 223] on span "Confirmer" at bounding box center [491, 224] width 32 height 9
checkbox input "true"
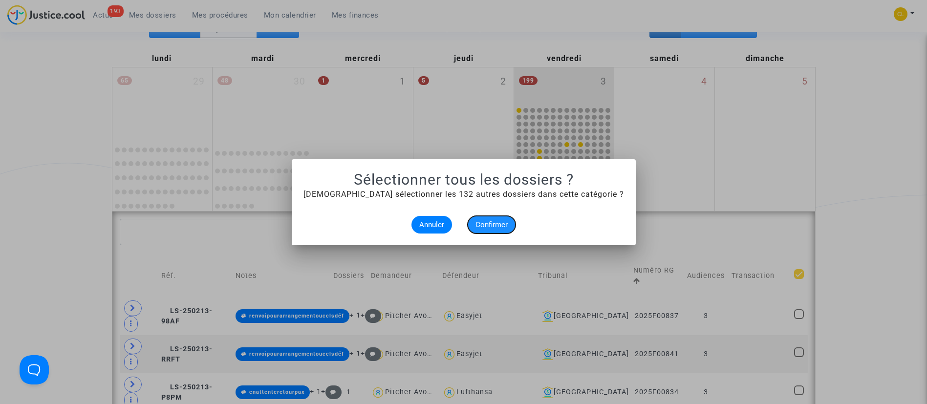
checkbox input "true"
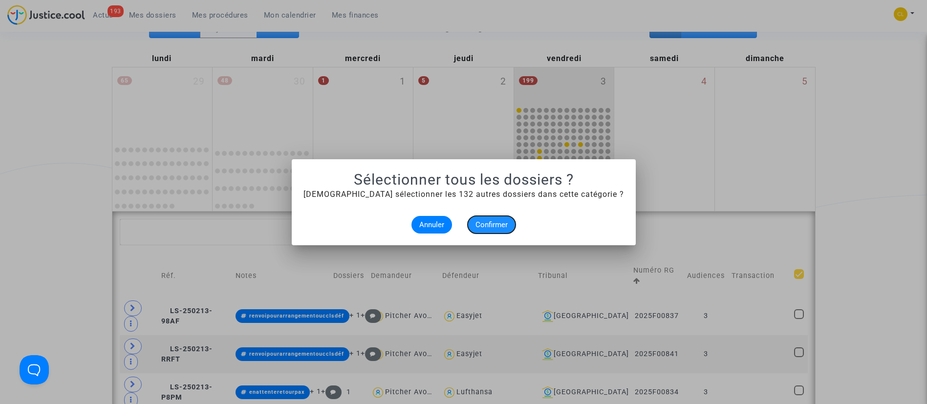
checkbox input "true"
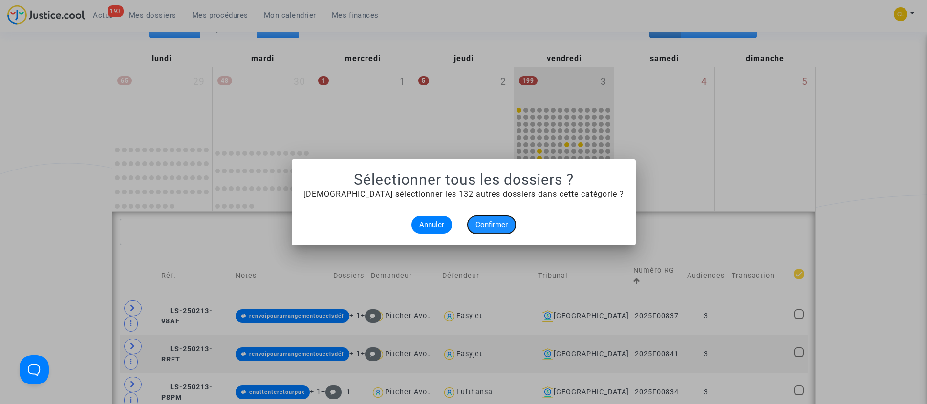
checkbox input "true"
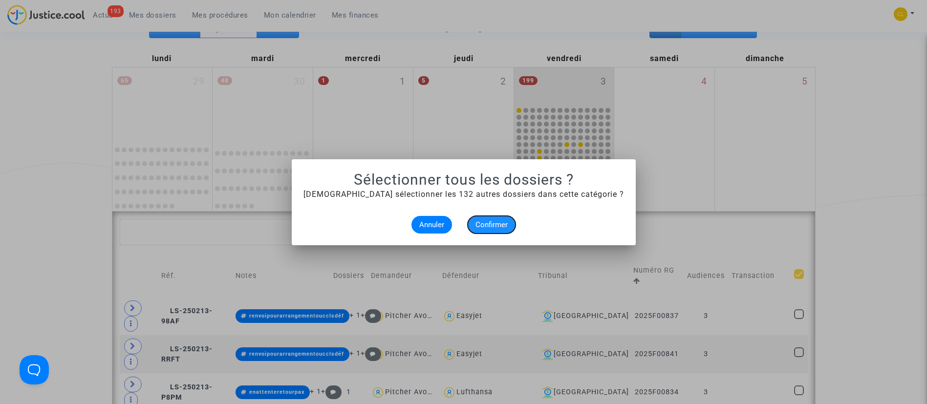
checkbox input "true"
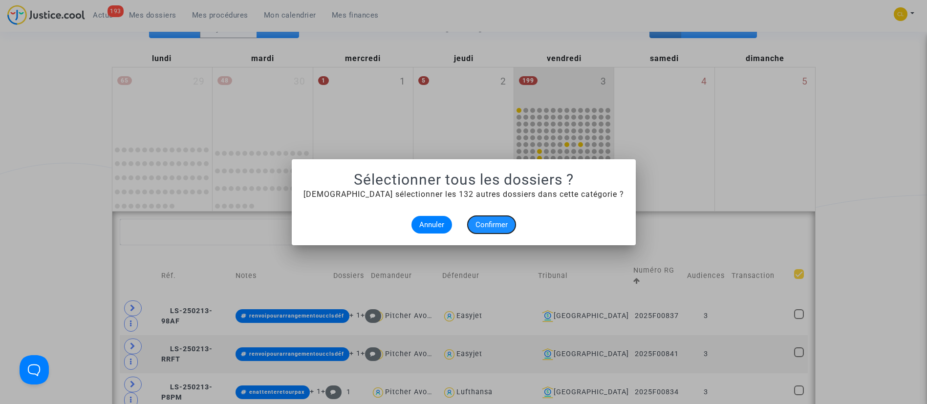
checkbox input "true"
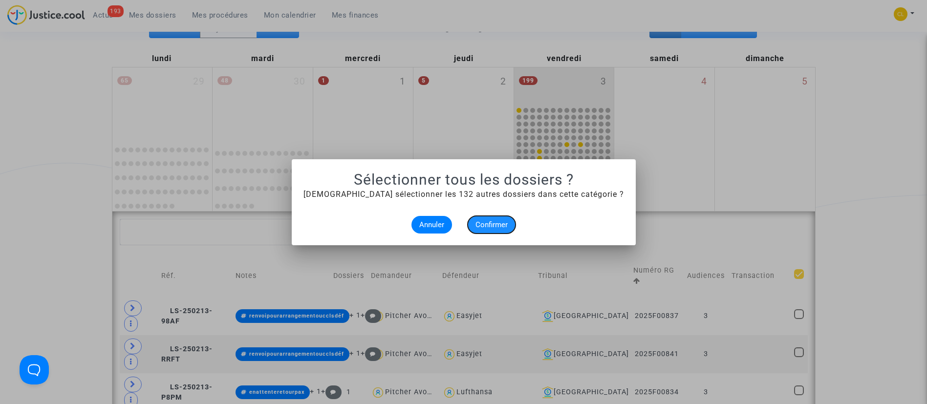
checkbox input "true"
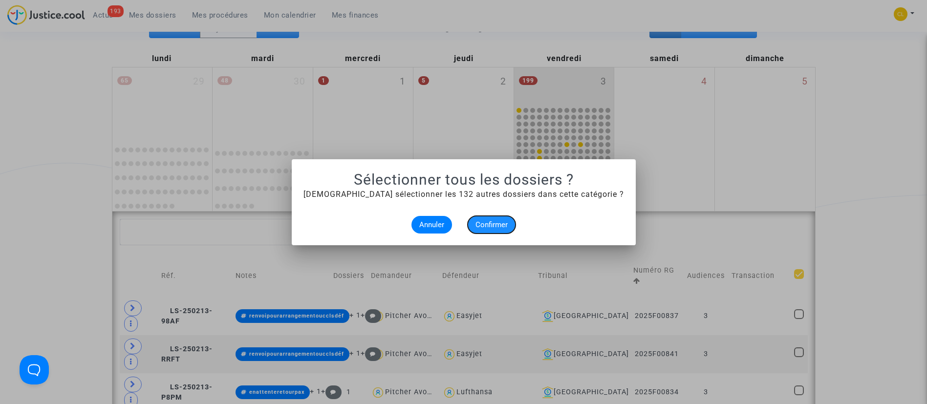
checkbox input "true"
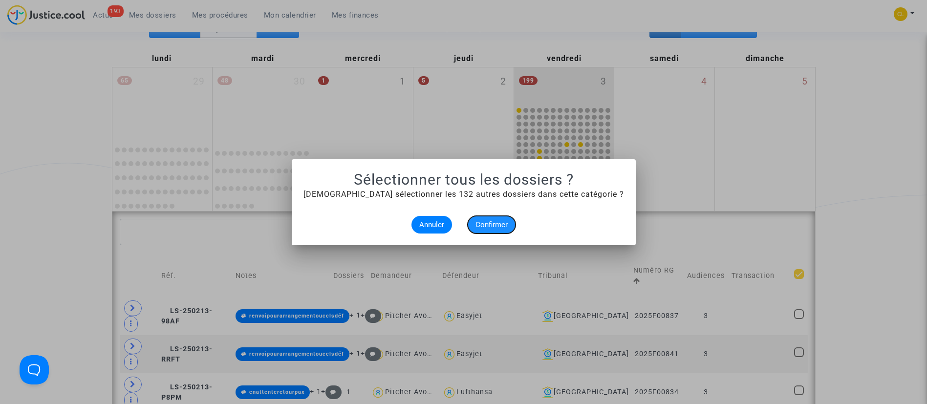
checkbox input "true"
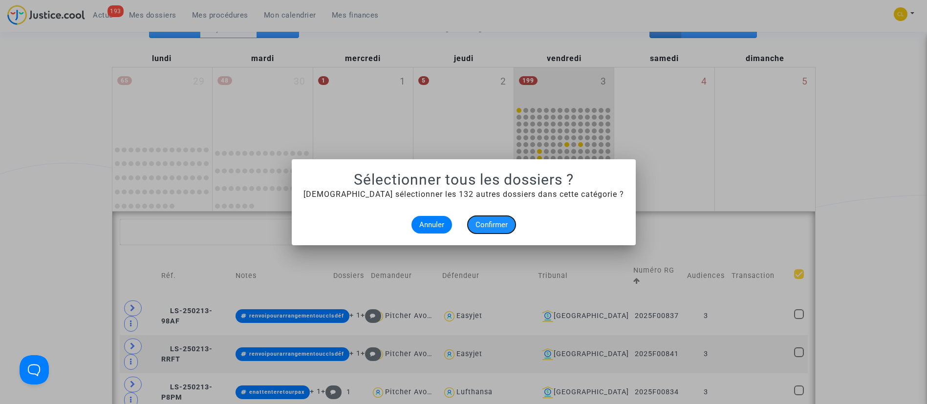
checkbox input "true"
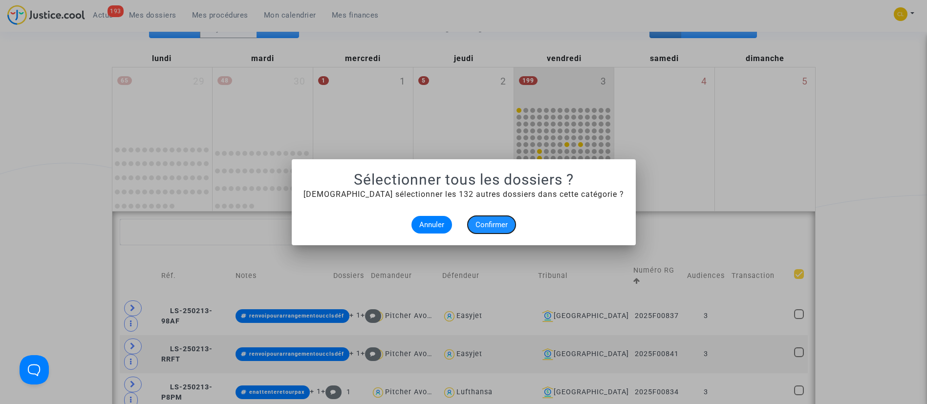
checkbox input "true"
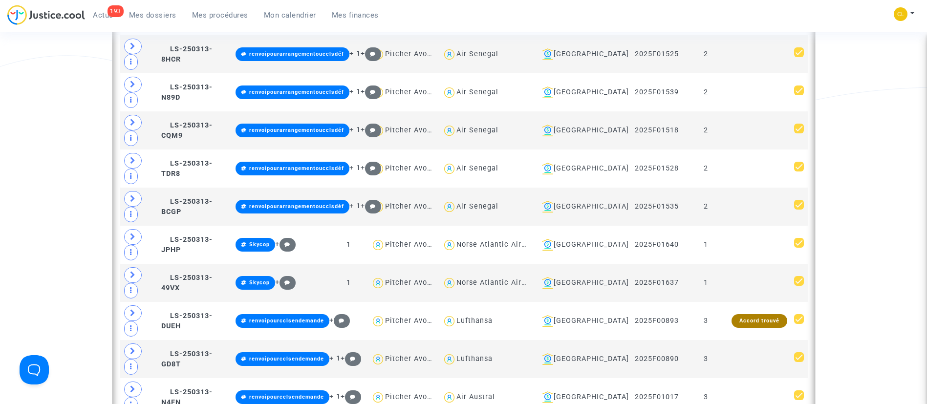
scroll to position [1262, 0]
checkbox input "false"
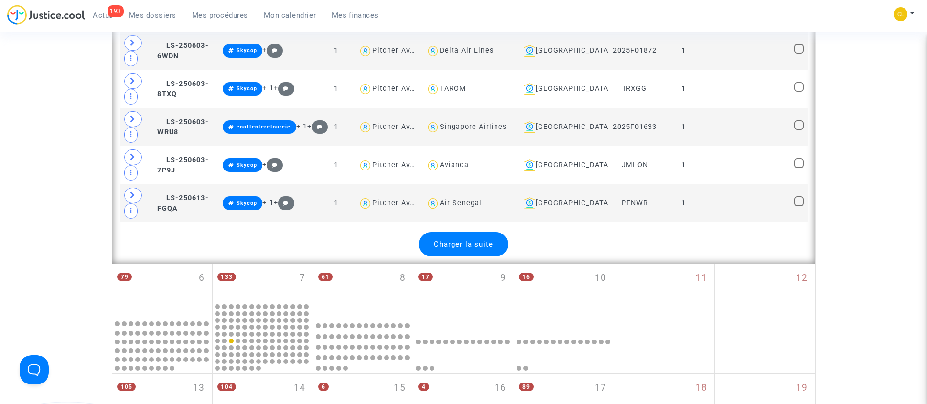
scroll to position [4015, 0]
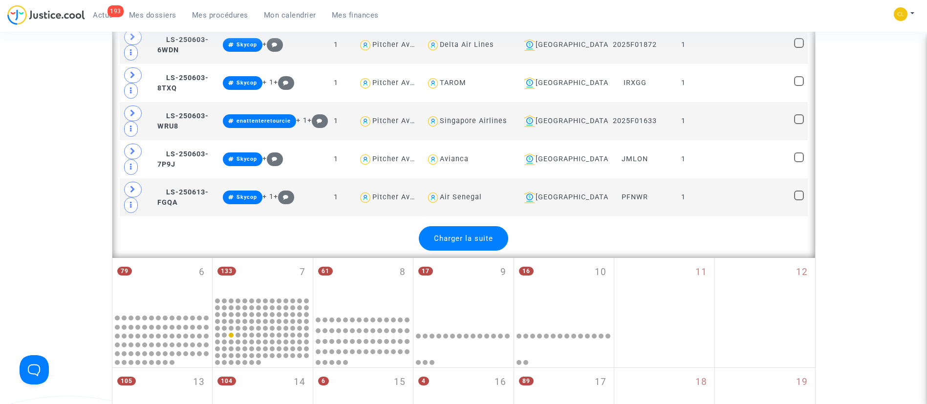
click at [485, 235] on span "Charger la suite" at bounding box center [463, 238] width 59 height 9
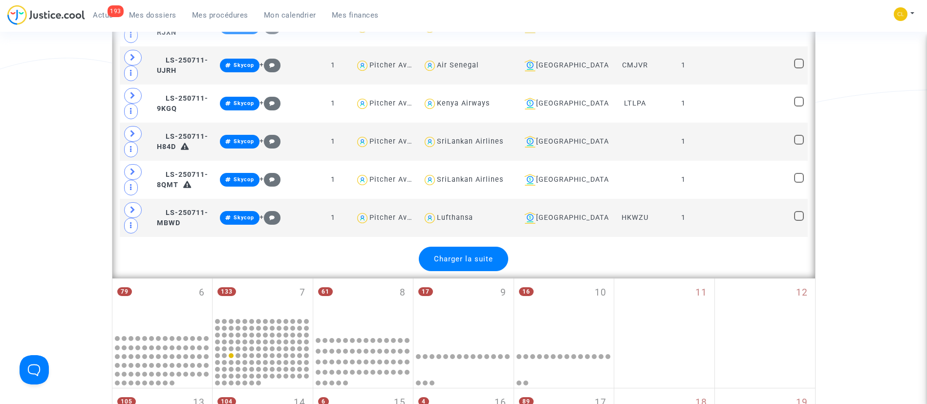
scroll to position [5899, 0]
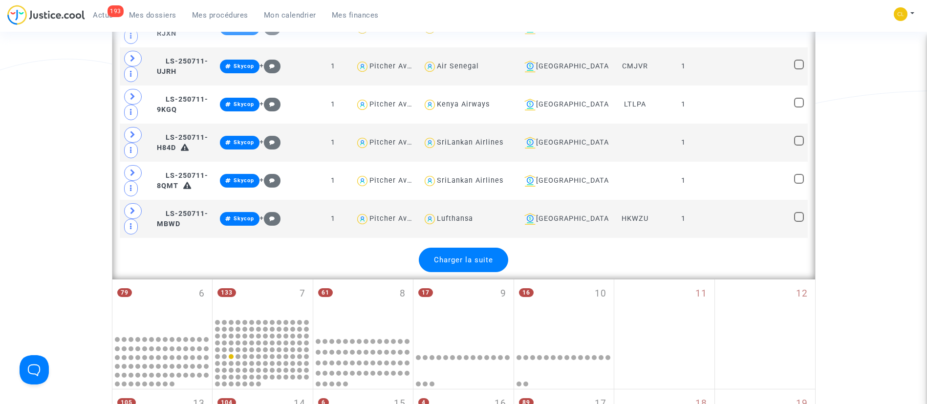
click at [461, 257] on span "Charger la suite" at bounding box center [463, 260] width 59 height 9
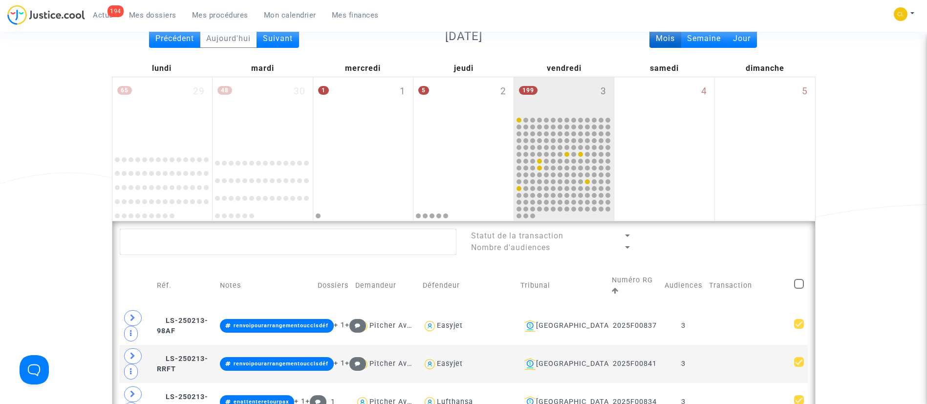
scroll to position [0, 0]
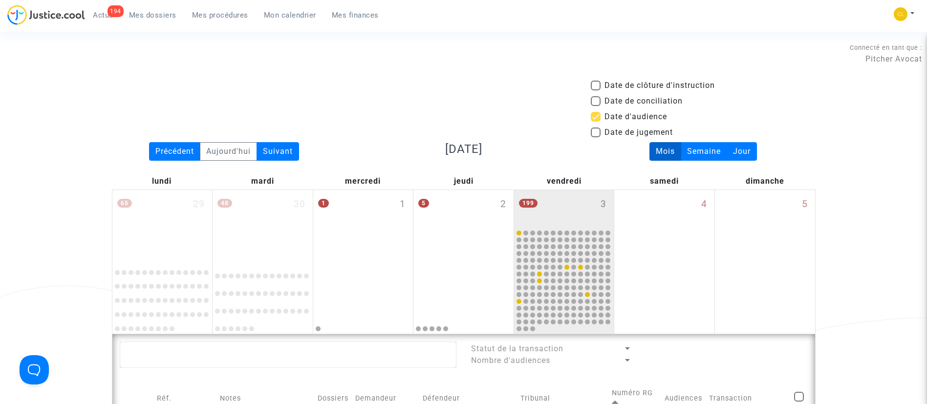
click at [212, 18] on span "Mes procédures" at bounding box center [220, 15] width 56 height 9
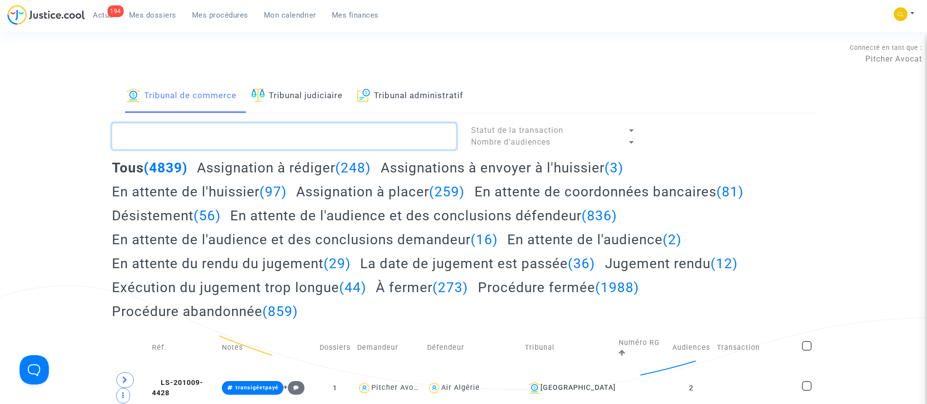
click at [266, 129] on textarea at bounding box center [284, 136] width 345 height 26
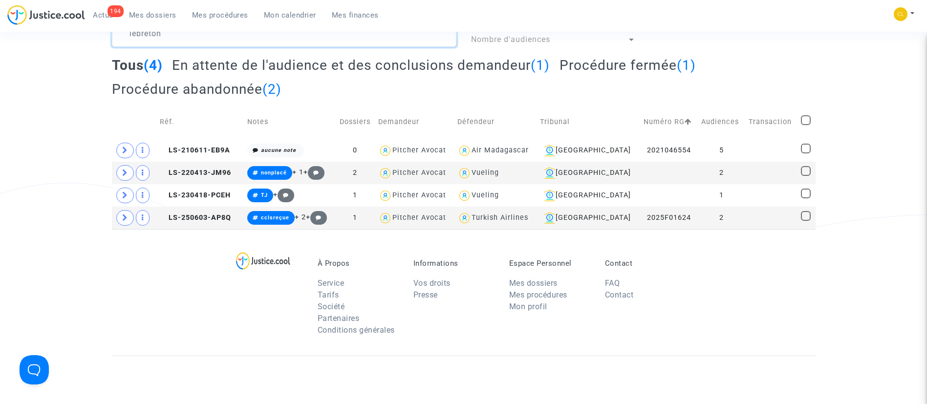
scroll to position [104, 0]
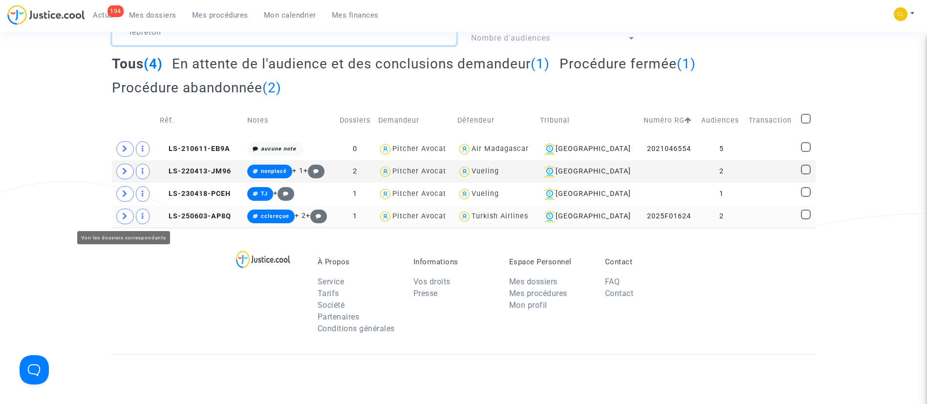
type textarea "lebreton"
click at [124, 216] on icon at bounding box center [125, 216] width 6 height 7
